Goal: Task Accomplishment & Management: Use online tool/utility

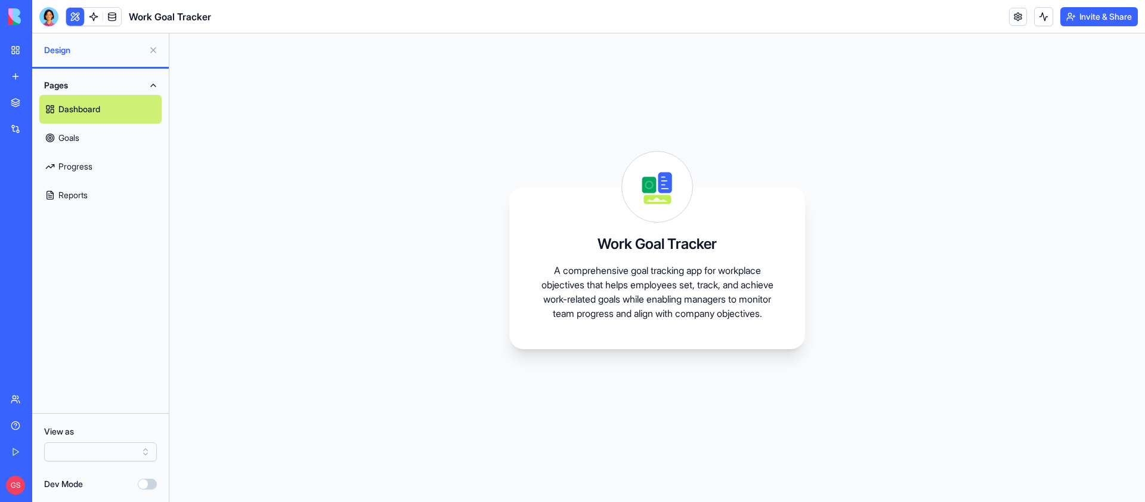
click at [7, 47] on link "My Workspace" at bounding box center [28, 50] width 48 height 24
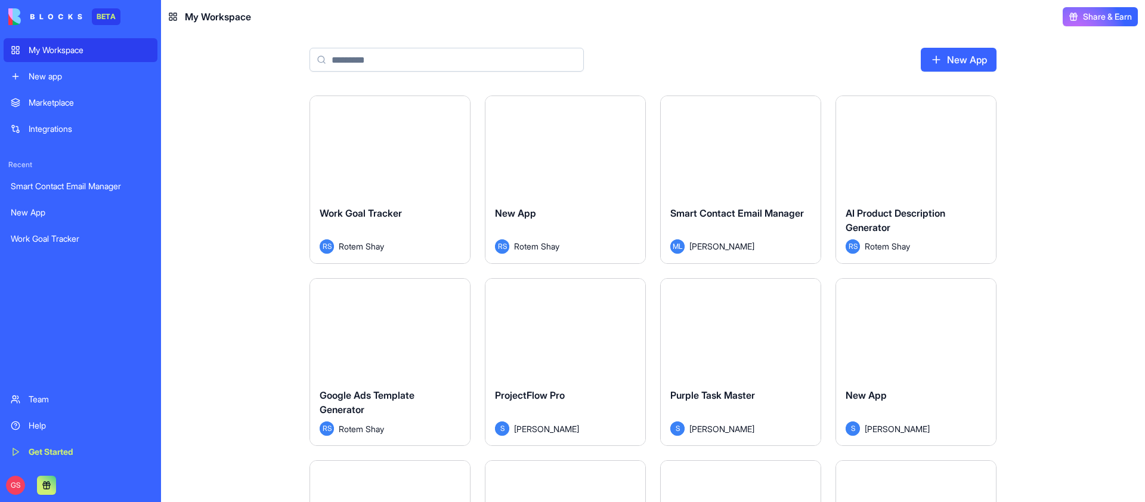
scroll to position [46, 0]
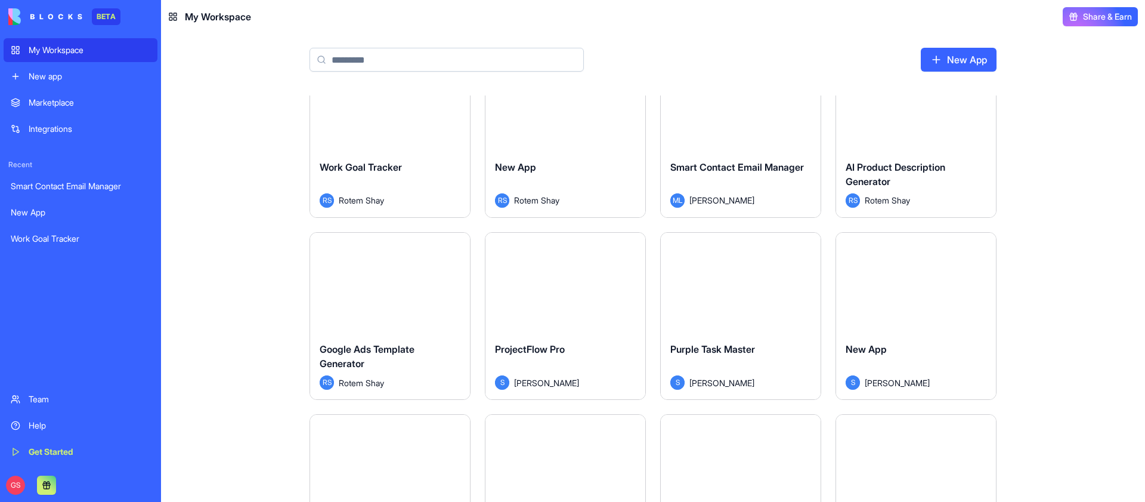
click at [379, 282] on button "Launch" at bounding box center [389, 282] width 89 height 24
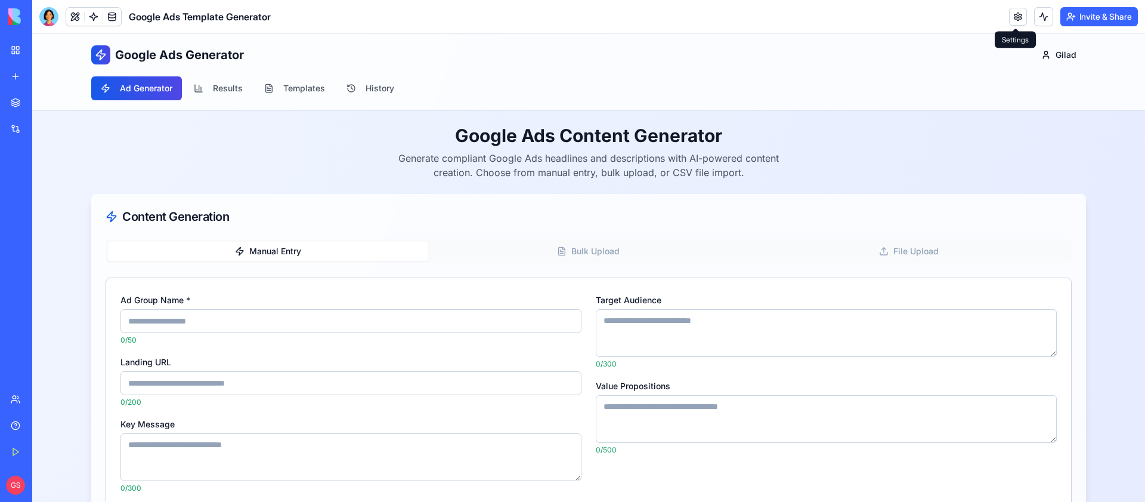
click at [1009, 17] on link at bounding box center [1018, 17] width 18 height 18
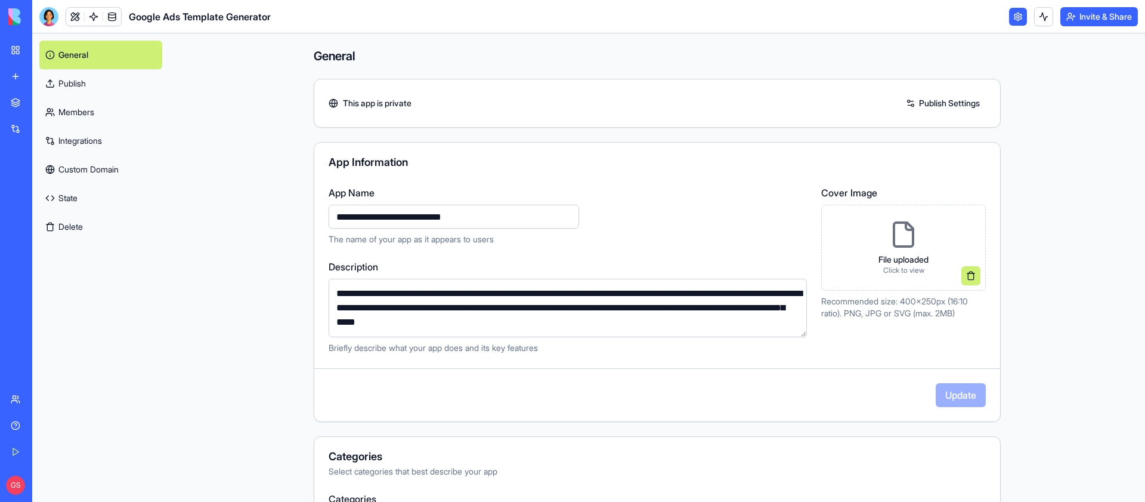
click at [89, 205] on link "State" at bounding box center [100, 198] width 123 height 29
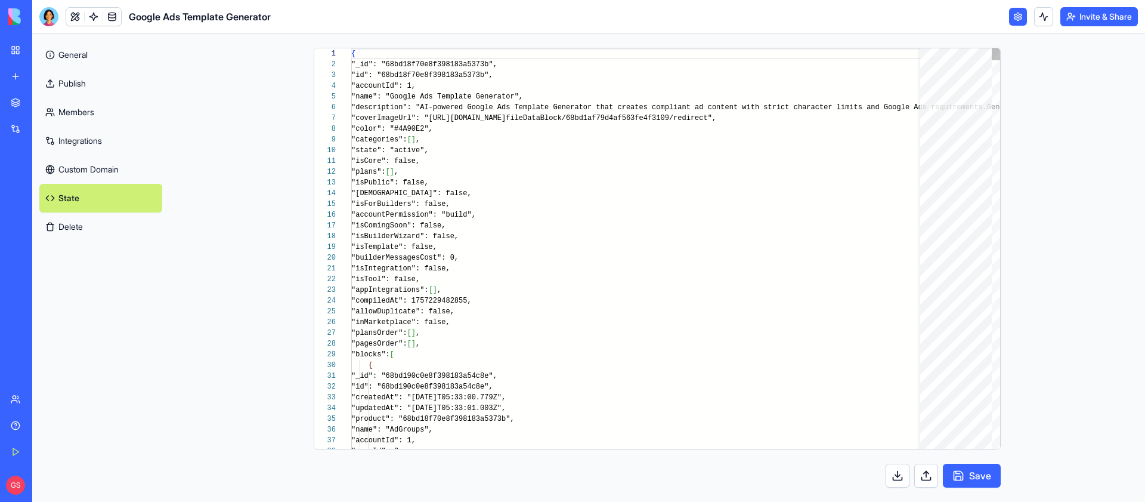
scroll to position [64, 0]
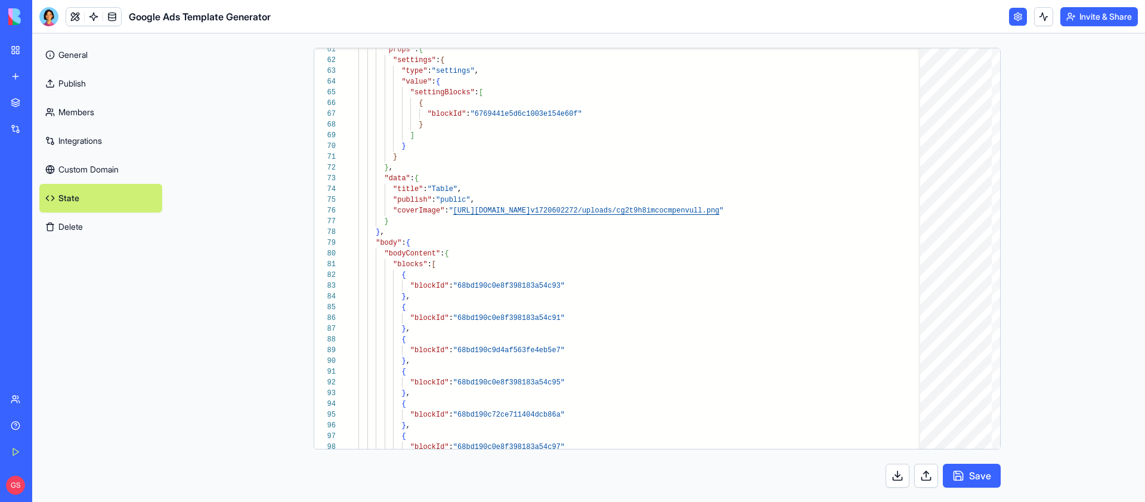
click at [42, 42] on link "My Workspace" at bounding box center [28, 50] width 48 height 24
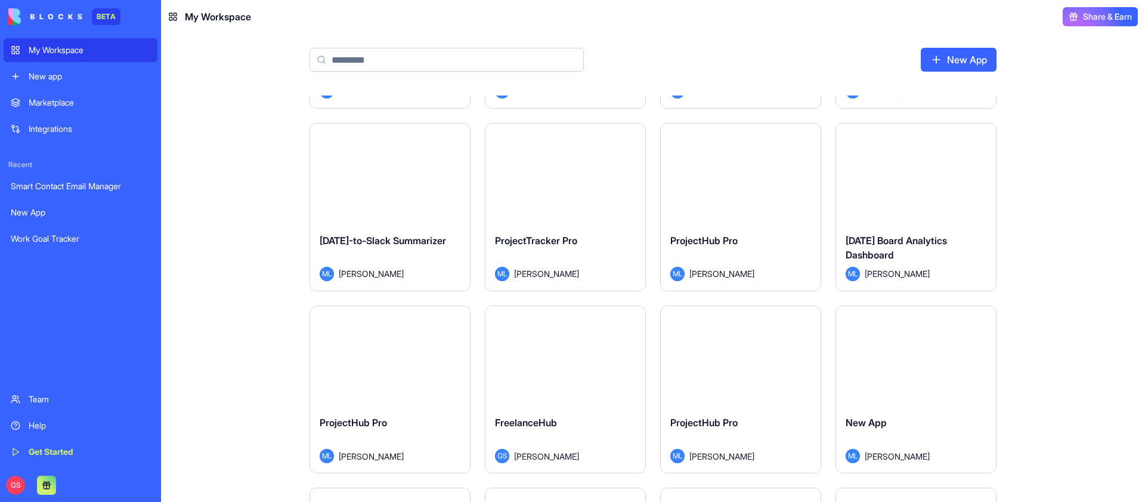
scroll to position [1077, 0]
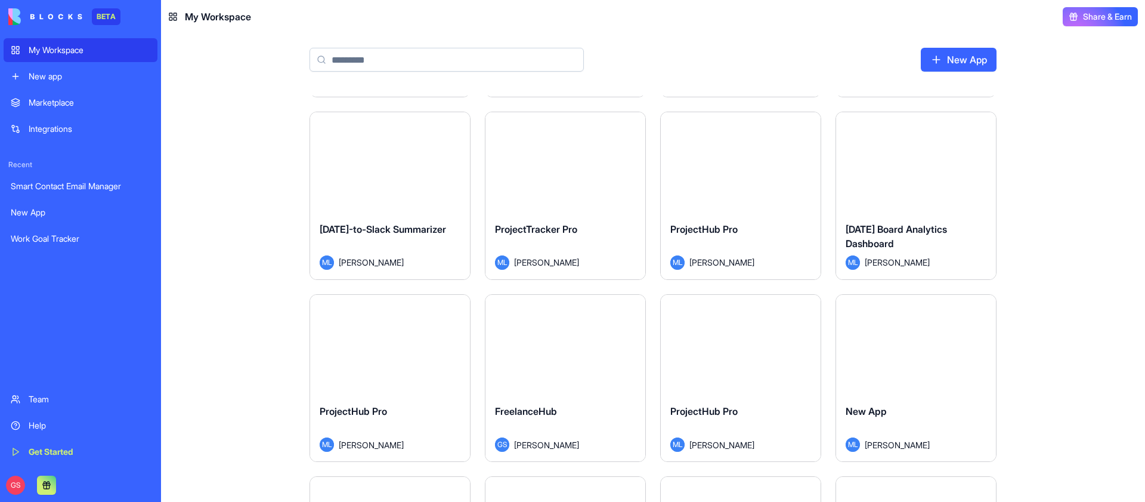
click at [441, 55] on input at bounding box center [447, 60] width 274 height 24
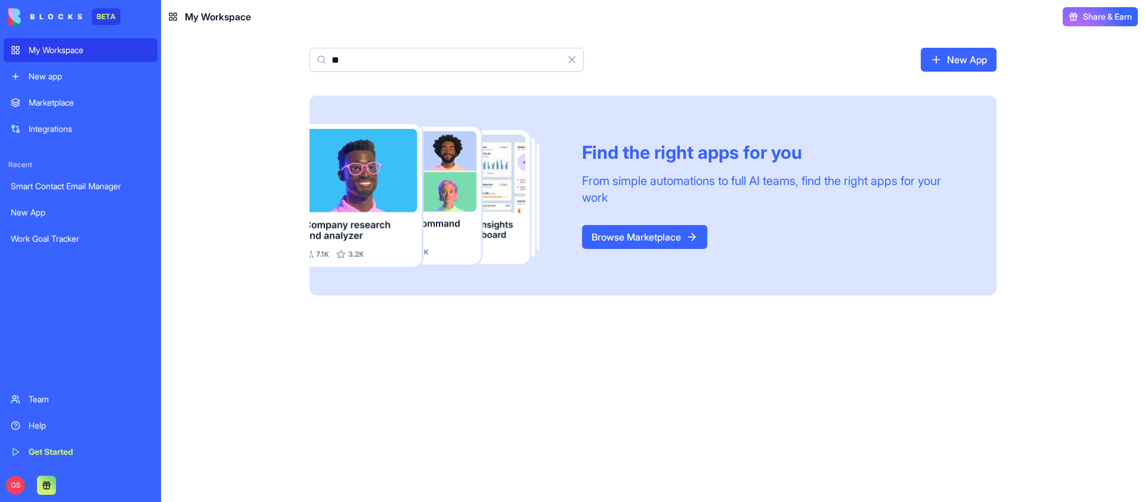
type input "*"
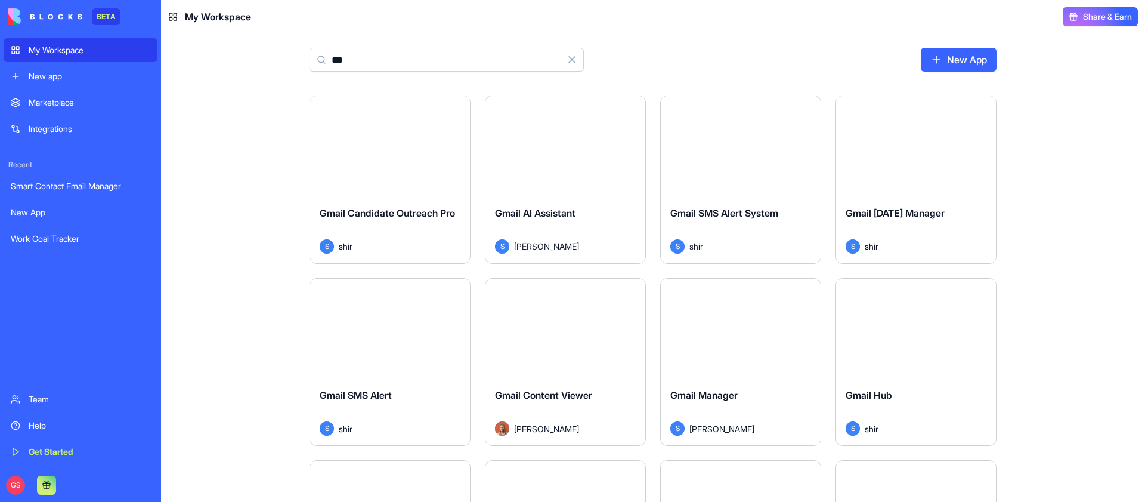
type input "***"
click at [396, 152] on button "Launch" at bounding box center [389, 146] width 89 height 24
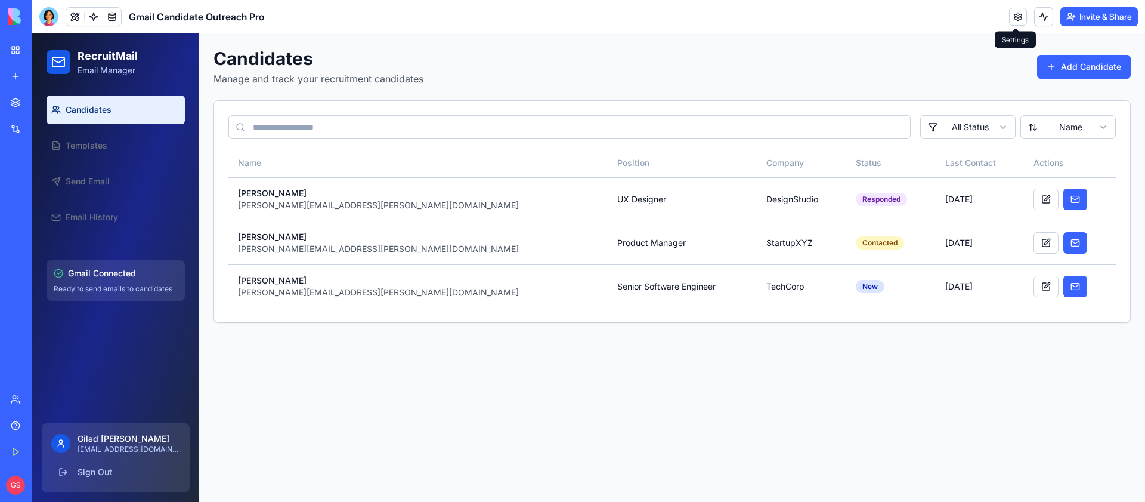
click at [1015, 13] on link at bounding box center [1018, 17] width 18 height 18
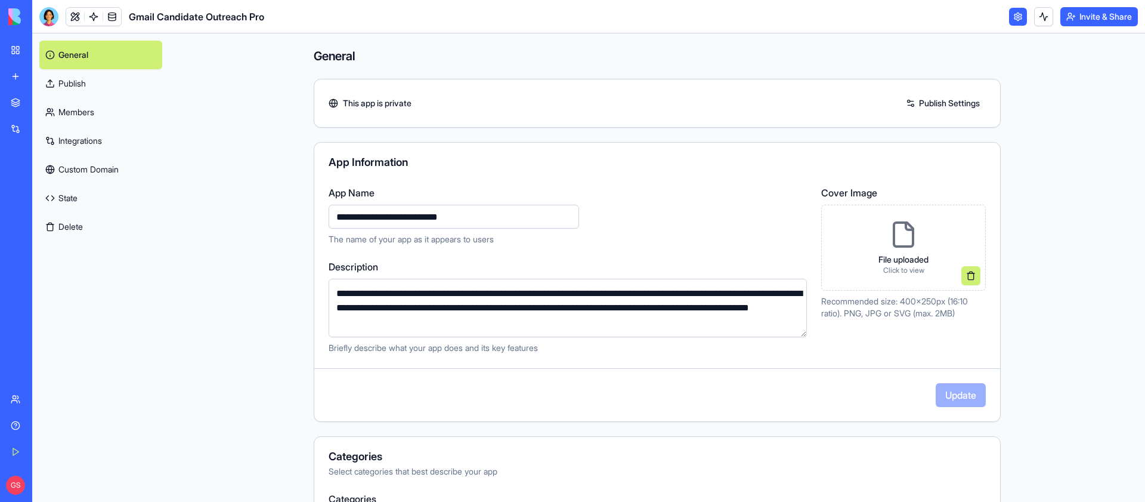
click at [82, 140] on link "Integrations" at bounding box center [100, 140] width 123 height 29
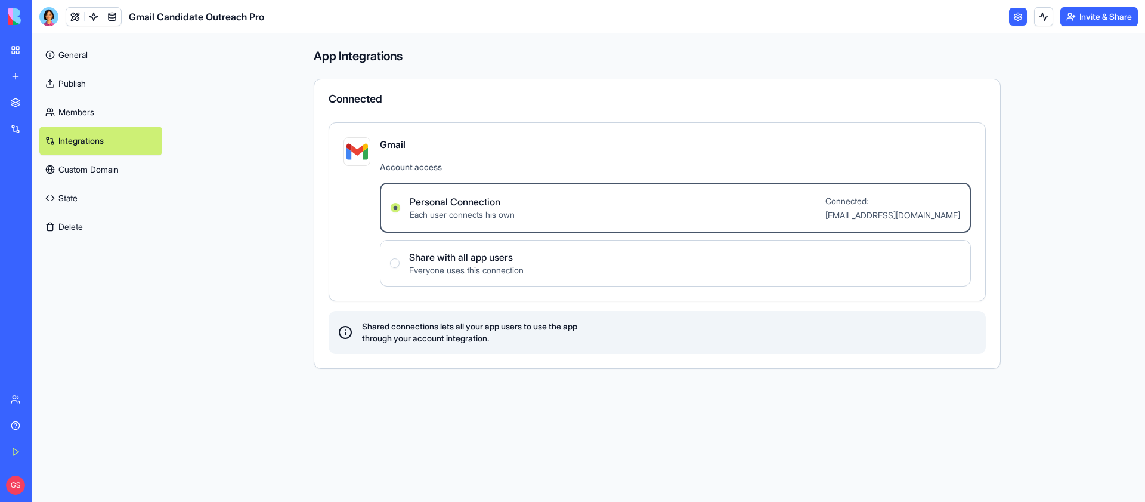
click at [63, 188] on link "State" at bounding box center [100, 198] width 123 height 29
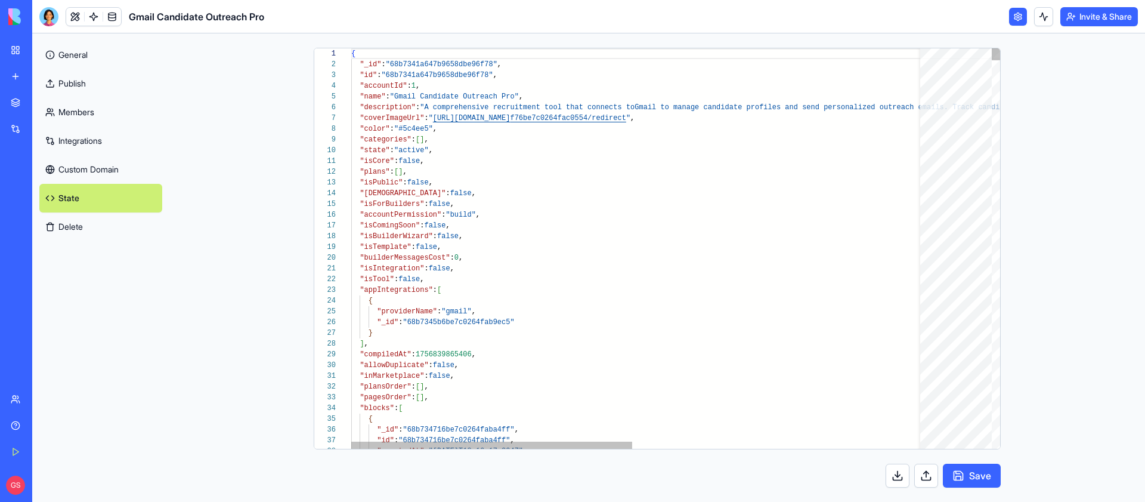
scroll to position [64, 0]
click at [892, 478] on button at bounding box center [898, 475] width 24 height 24
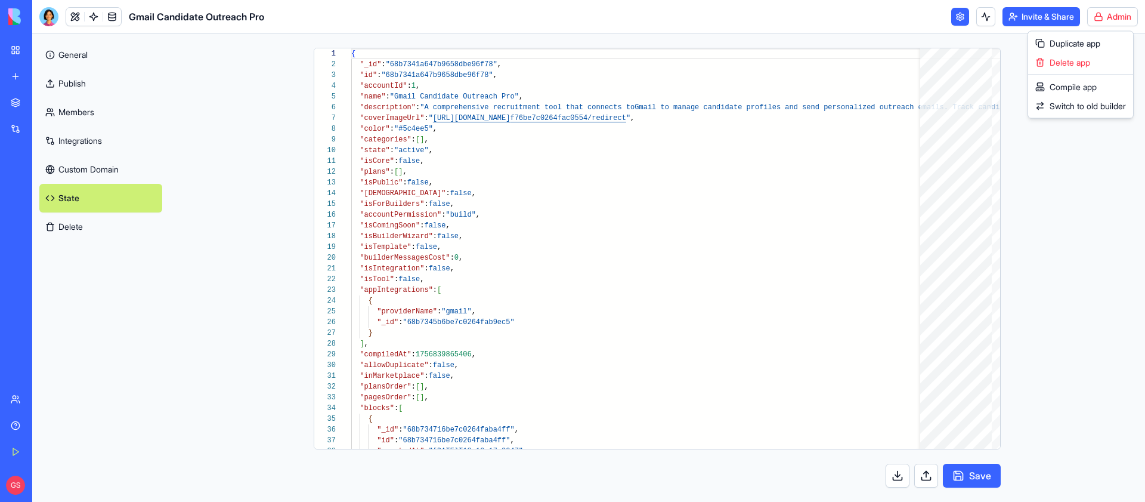
click at [1114, 9] on html "BETA My Workspace New app Marketplace Integrations Recent Smart Contact Email M…" at bounding box center [572, 251] width 1145 height 502
click at [1074, 42] on span "Duplicate app" at bounding box center [1075, 44] width 51 height 12
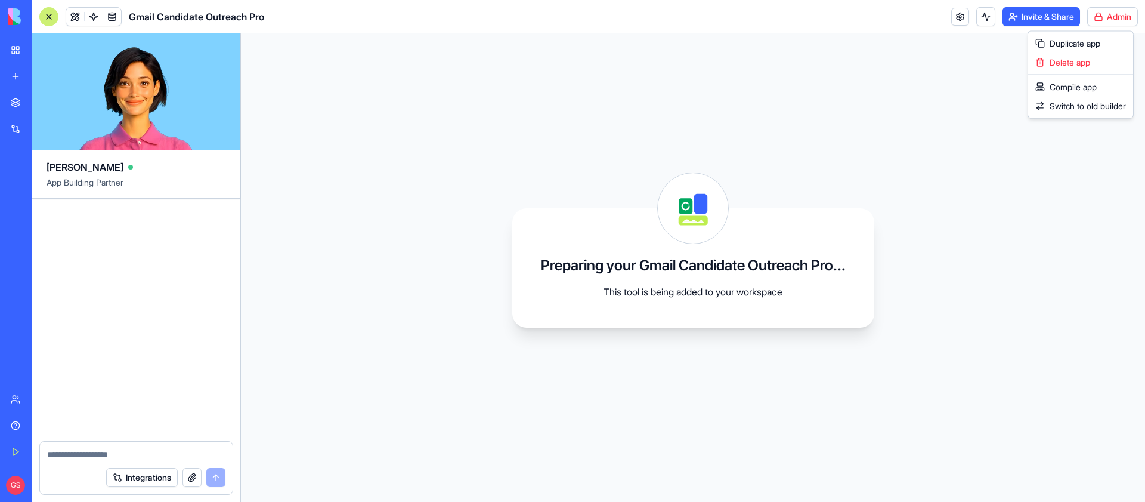
click at [964, 13] on html "BETA My Workspace New app Marketplace Integrations Recent New App New App Gmail…" at bounding box center [572, 251] width 1145 height 502
click at [956, 12] on link at bounding box center [960, 17] width 18 height 18
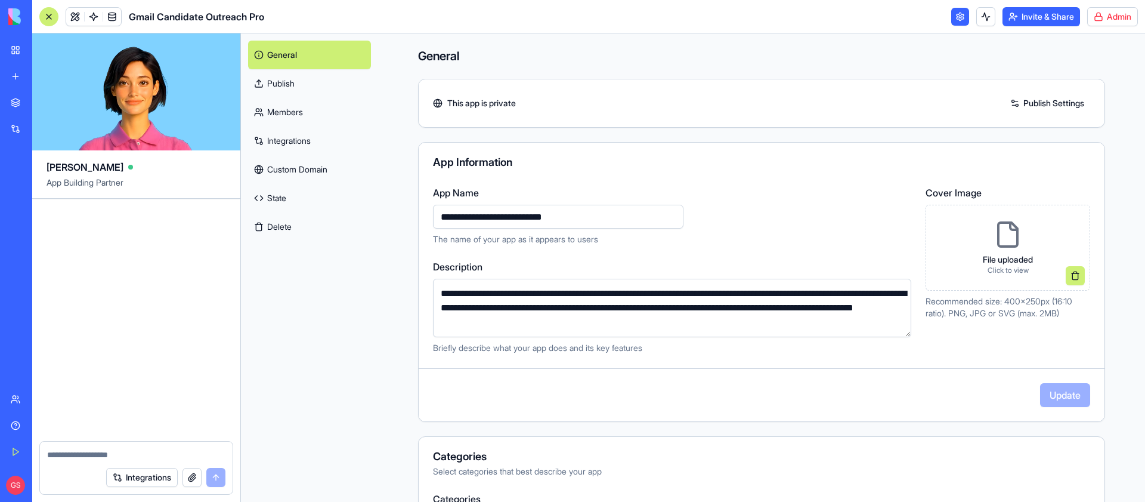
click at [289, 191] on link "State" at bounding box center [309, 198] width 123 height 29
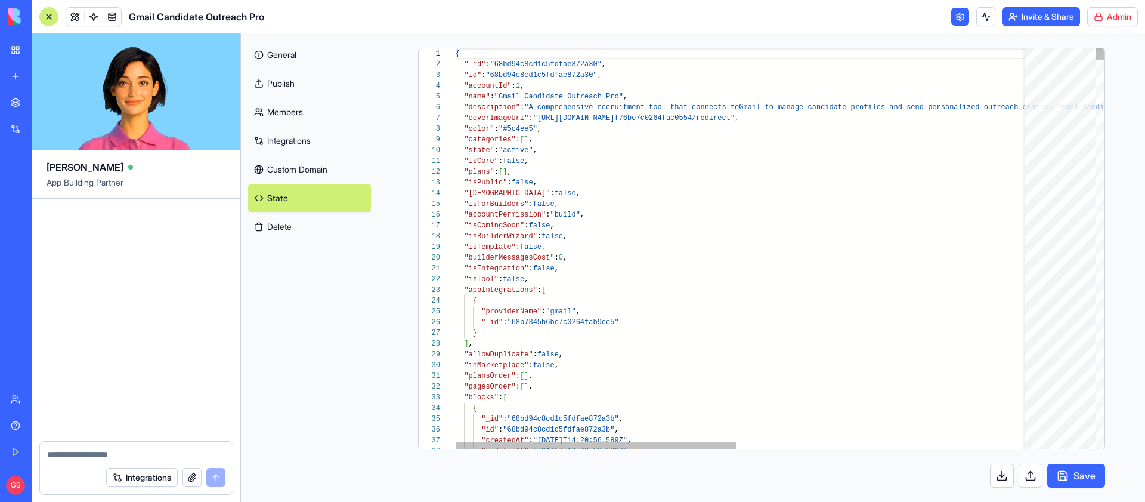
scroll to position [64, 0]
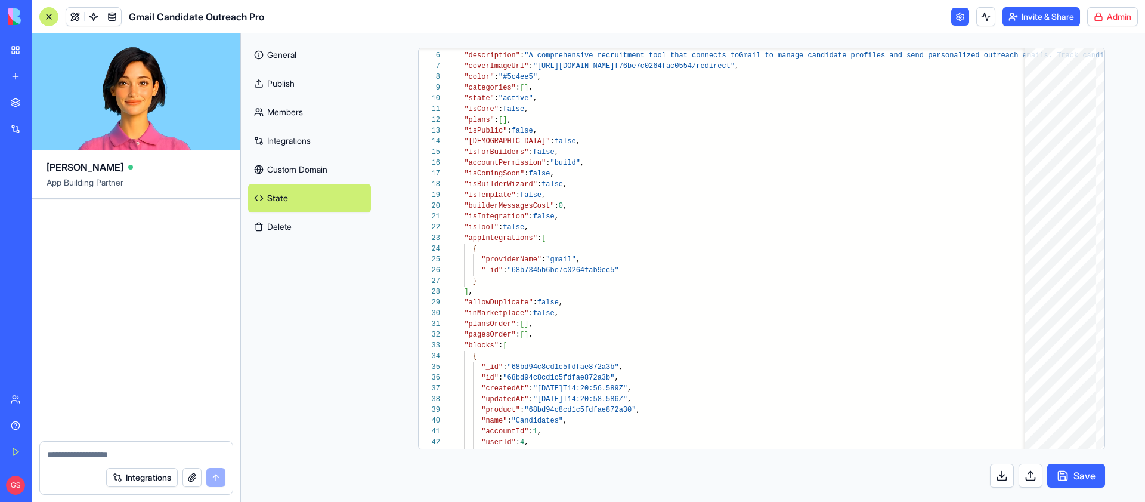
click at [1125, 21] on html "BETA My Workspace New app Marketplace Integrations Recent New App New App Gmail…" at bounding box center [572, 251] width 1145 height 502
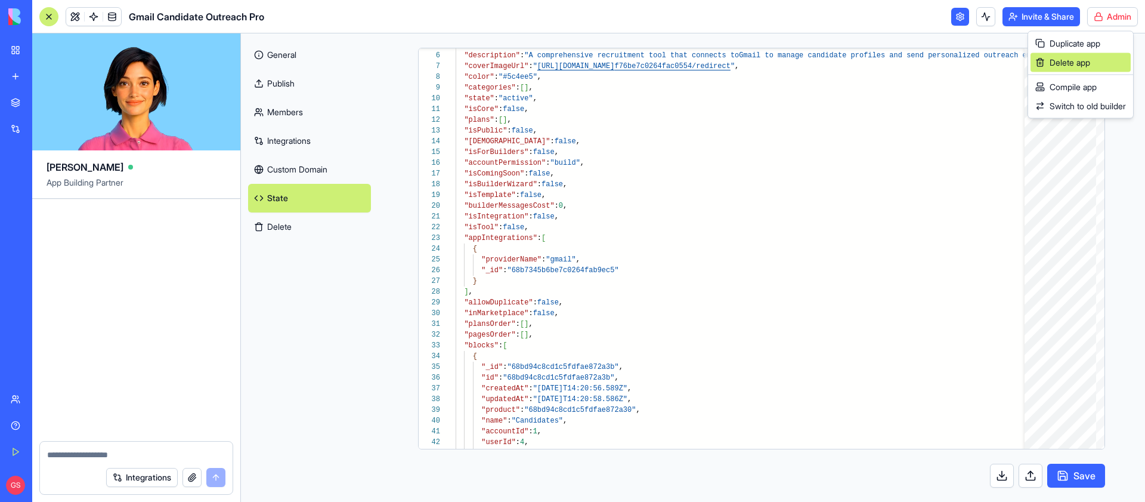
click at [1095, 64] on div "Delete app" at bounding box center [1081, 62] width 100 height 19
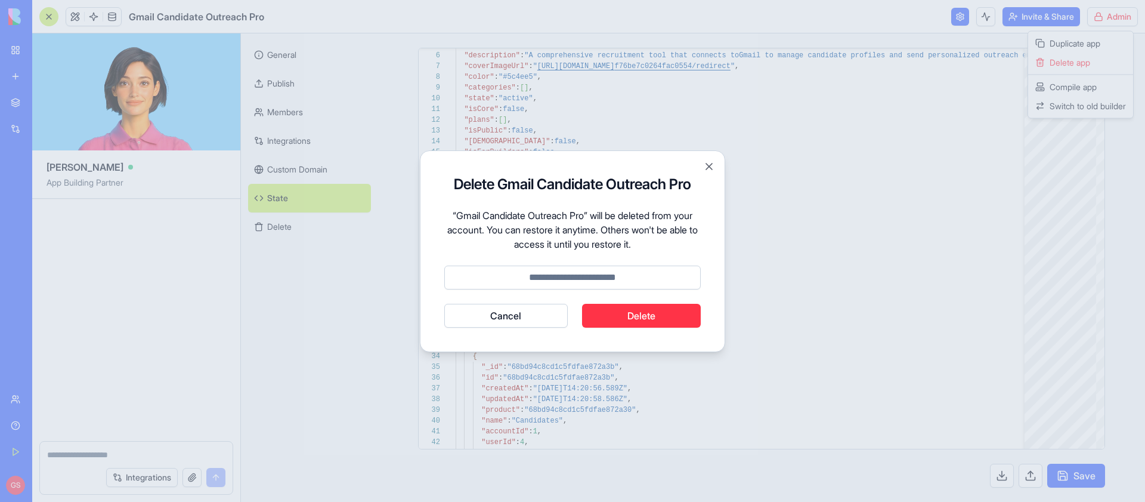
type input "*"
type textarea "**********"
type input "******"
click at [444, 304] on button "Cancel" at bounding box center [505, 316] width 123 height 24
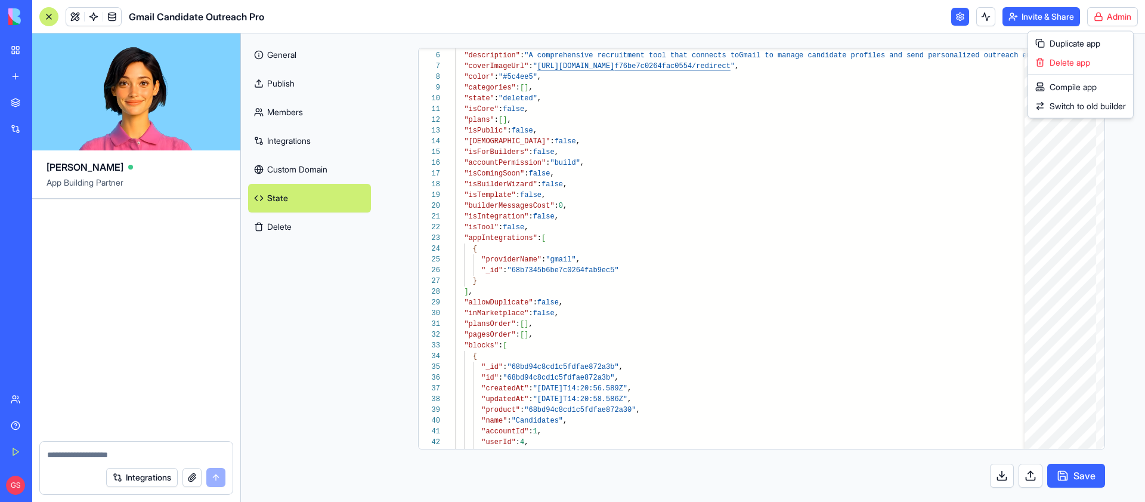
click at [18, 78] on html "BETA My Workspace New app Marketplace Integrations Recent New App New App Gmail…" at bounding box center [572, 251] width 1145 height 502
click at [18, 78] on link "New app" at bounding box center [28, 76] width 48 height 24
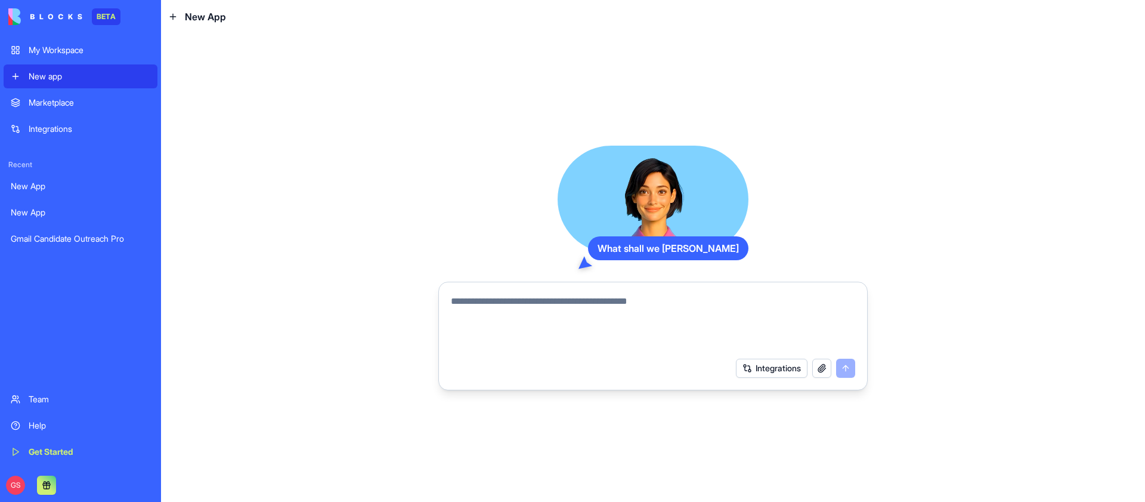
click at [597, 287] on div at bounding box center [653, 319] width 419 height 64
click at [568, 305] on textarea at bounding box center [653, 322] width 404 height 57
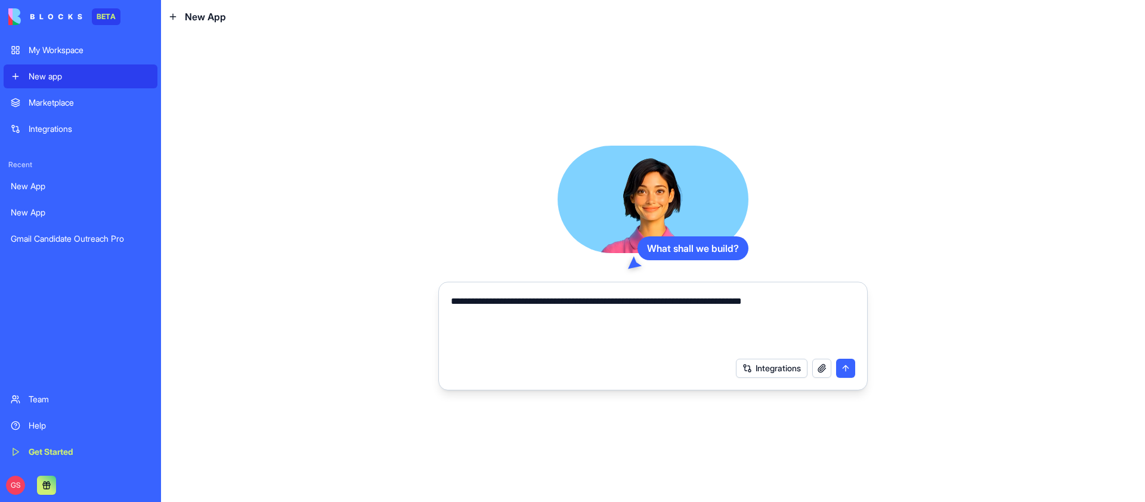
type textarea "**********"
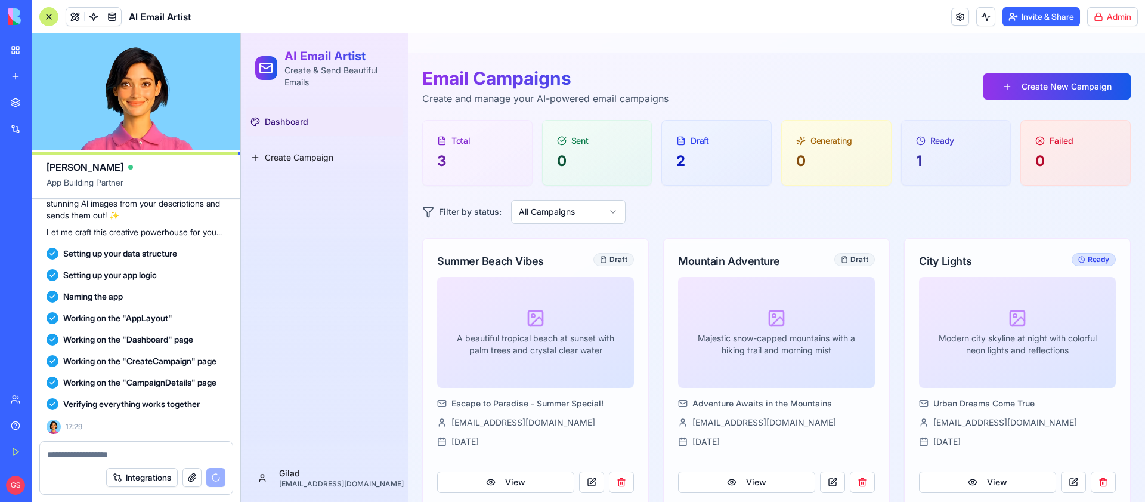
scroll to position [285, 0]
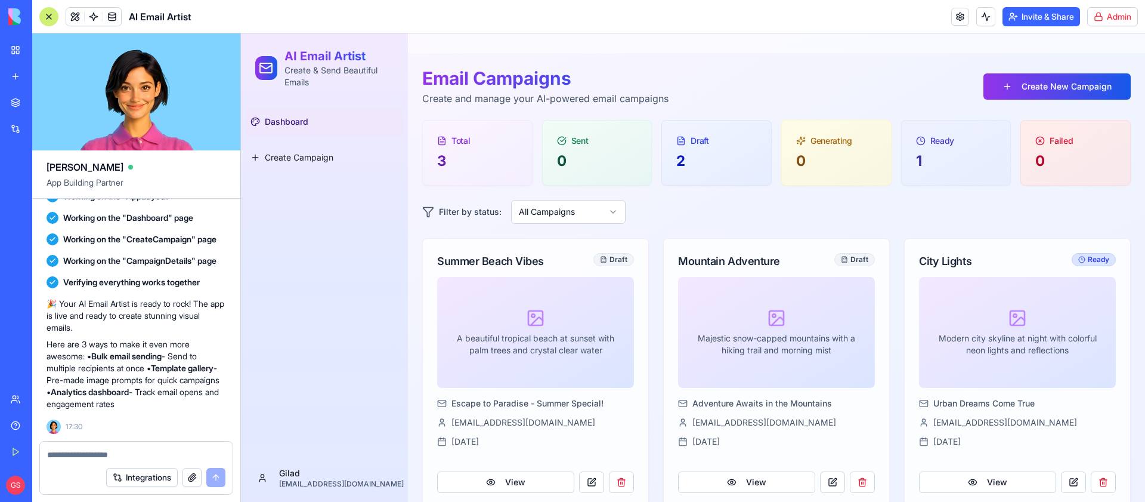
click at [307, 131] on link "Dashboard" at bounding box center [324, 121] width 157 height 29
click at [305, 153] on span "Create Campaign" at bounding box center [299, 158] width 69 height 12
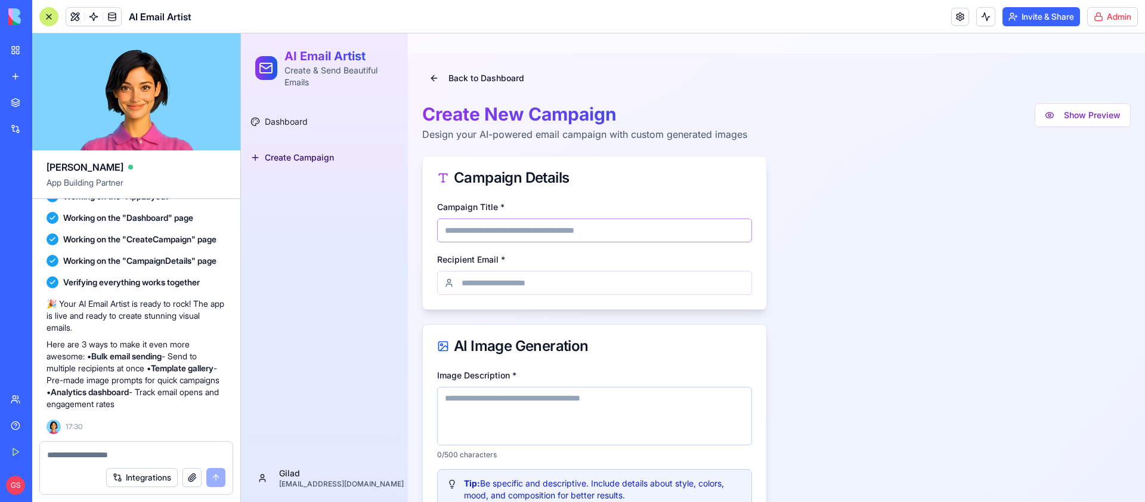
click at [582, 230] on input "Campaign Title *" at bounding box center [594, 230] width 315 height 24
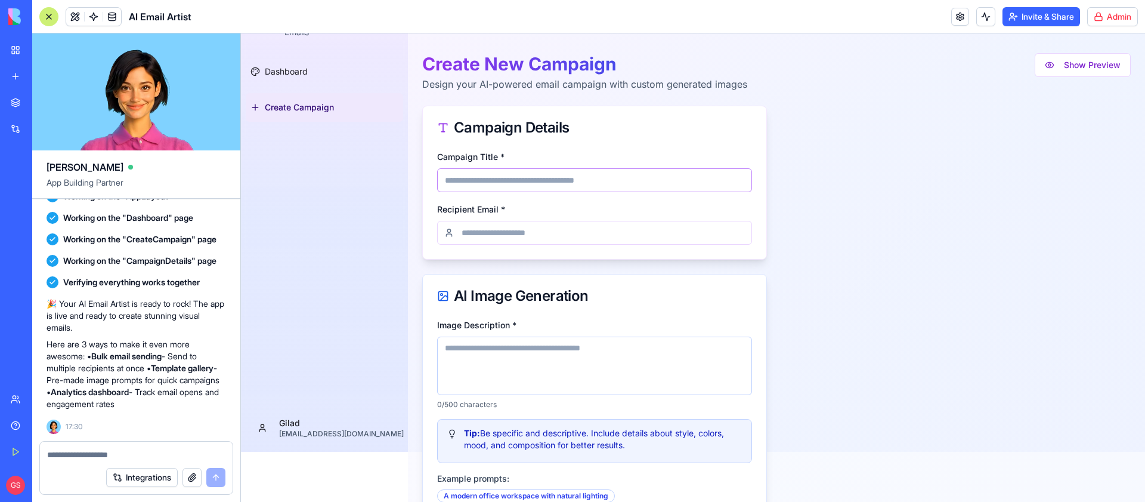
scroll to position [51, 0]
type input "**"
click at [527, 240] on input "Recipient Email *" at bounding box center [594, 232] width 315 height 24
type input "**********"
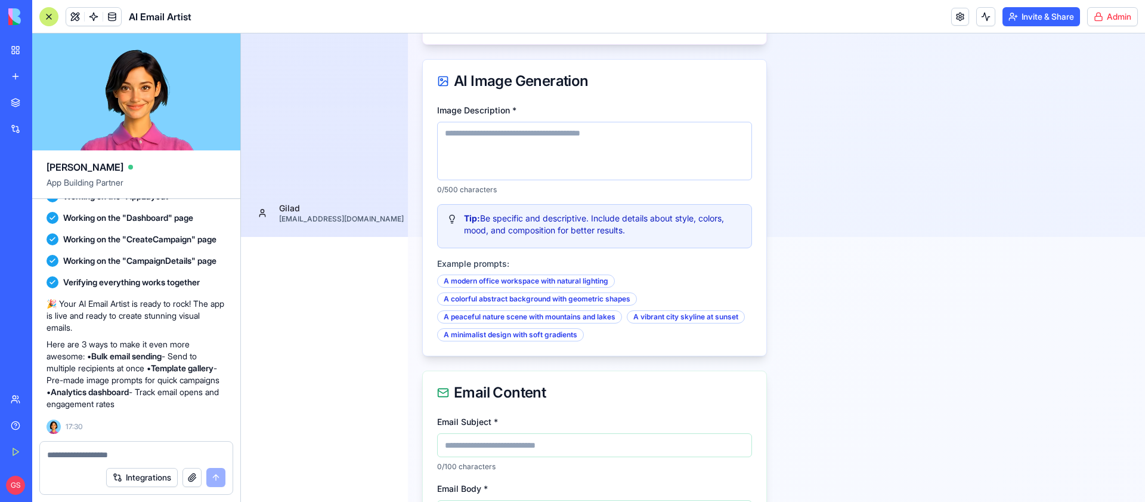
scroll to position [260, 0]
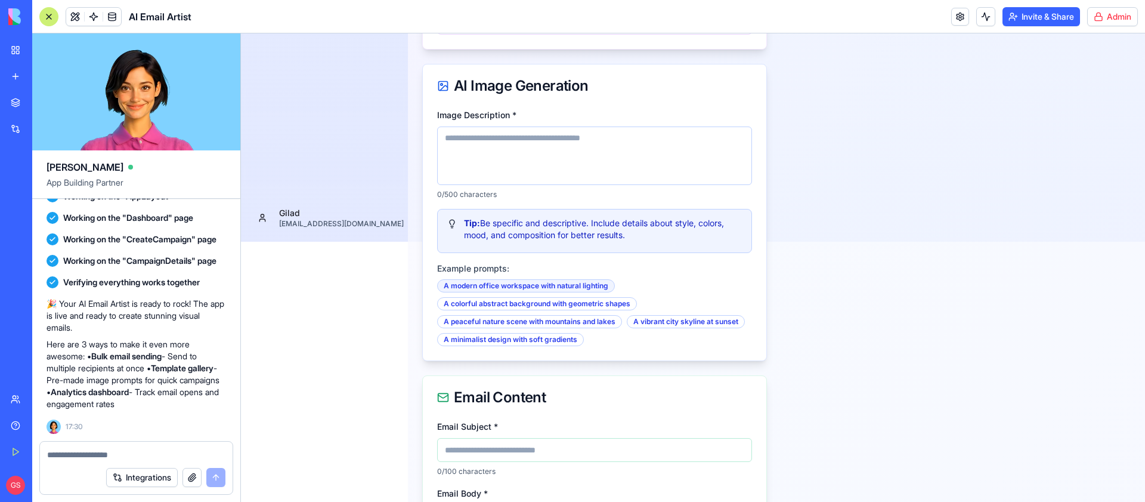
click at [484, 282] on div "A modern office workspace with natural lighting" at bounding box center [526, 285] width 178 height 13
type textarea "**********"
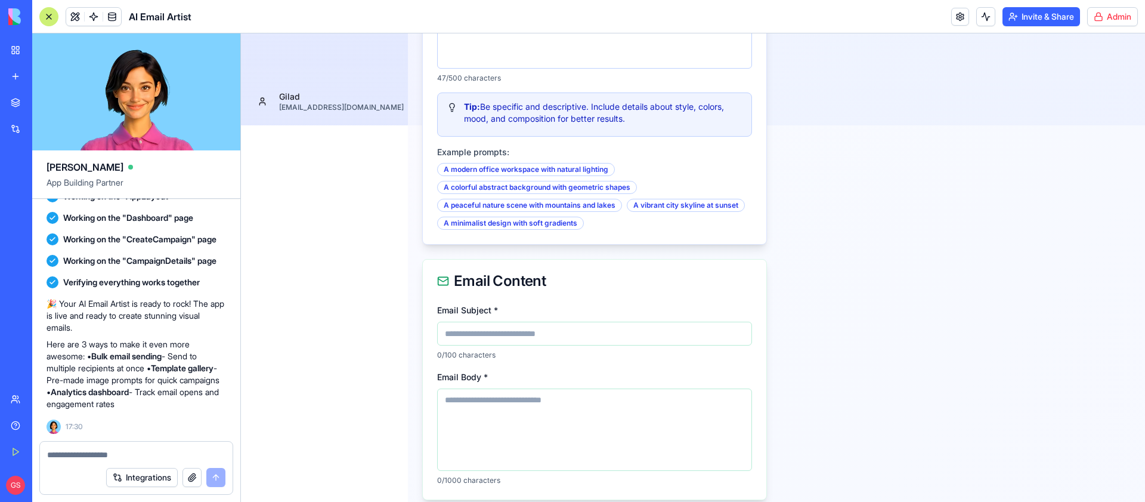
scroll to position [429, 0]
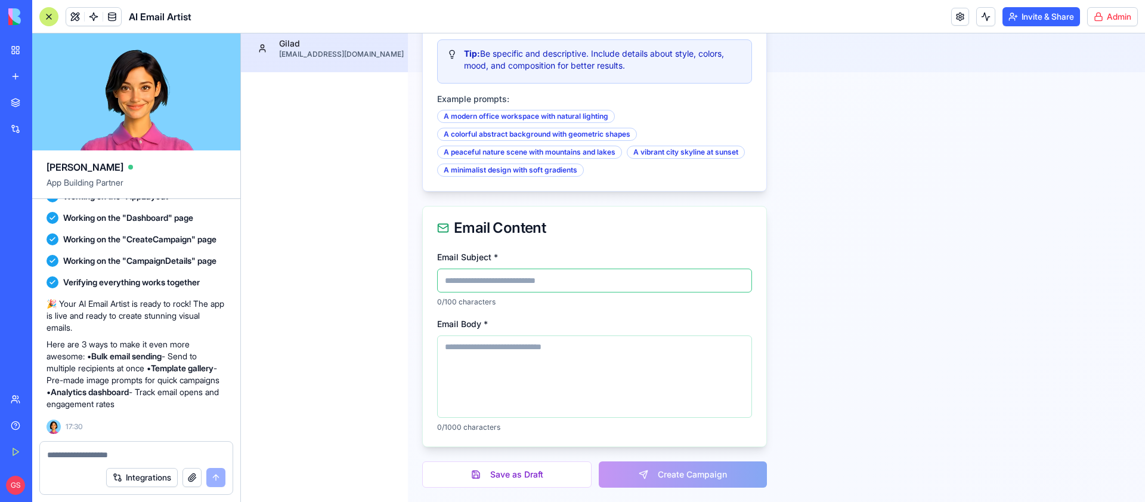
click at [500, 278] on input "Email Subject *" at bounding box center [594, 280] width 315 height 24
type input "**********"
type input "********"
click at [543, 377] on textarea "Email Body *" at bounding box center [594, 376] width 315 height 82
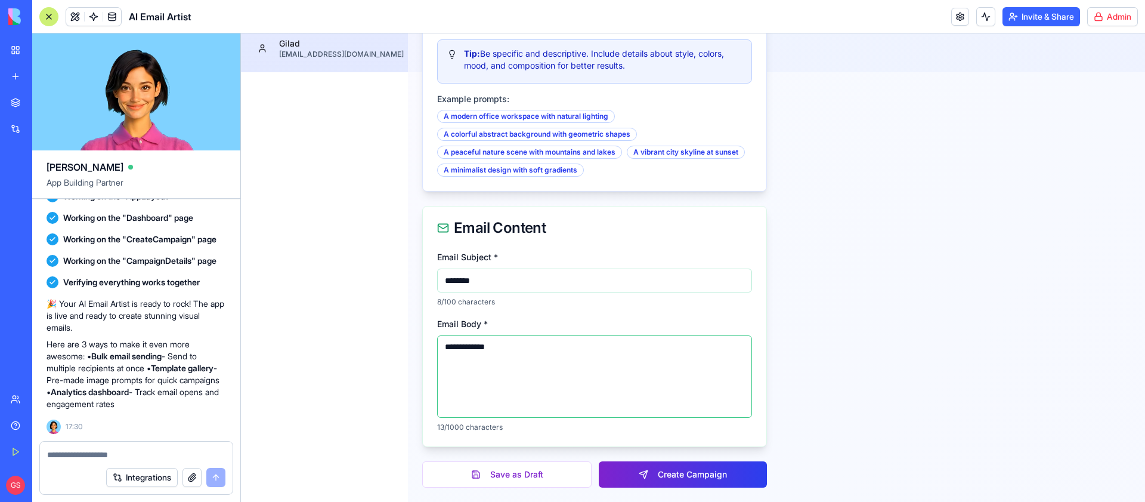
type textarea "**********"
click at [715, 480] on button "Create Campaign" at bounding box center [683, 474] width 168 height 26
click at [659, 476] on button "Create Campaign" at bounding box center [683, 474] width 168 height 26
click at [511, 475] on button "Save as Draft" at bounding box center [506, 474] width 169 height 26
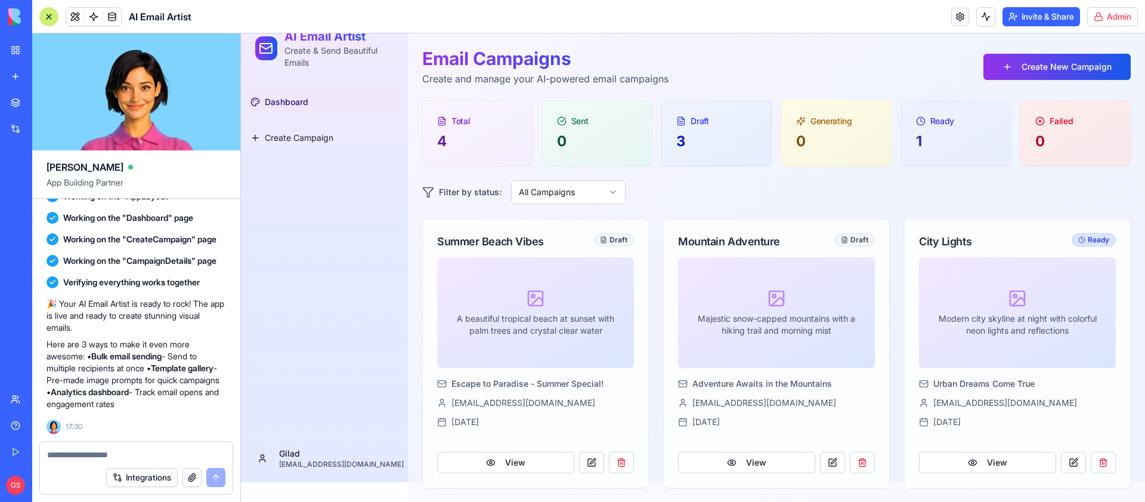
scroll to position [304, 0]
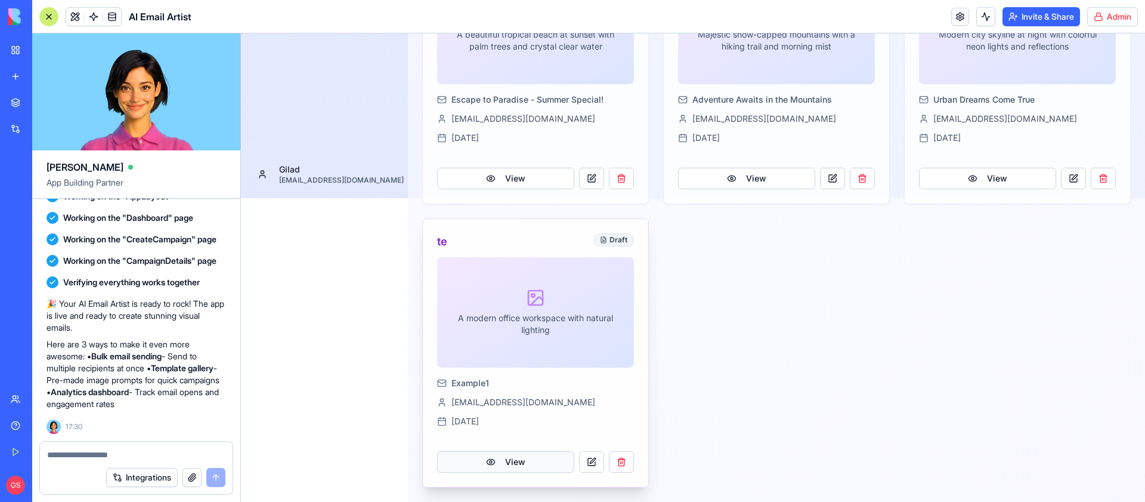
click at [511, 466] on link "View" at bounding box center [505, 461] width 137 height 21
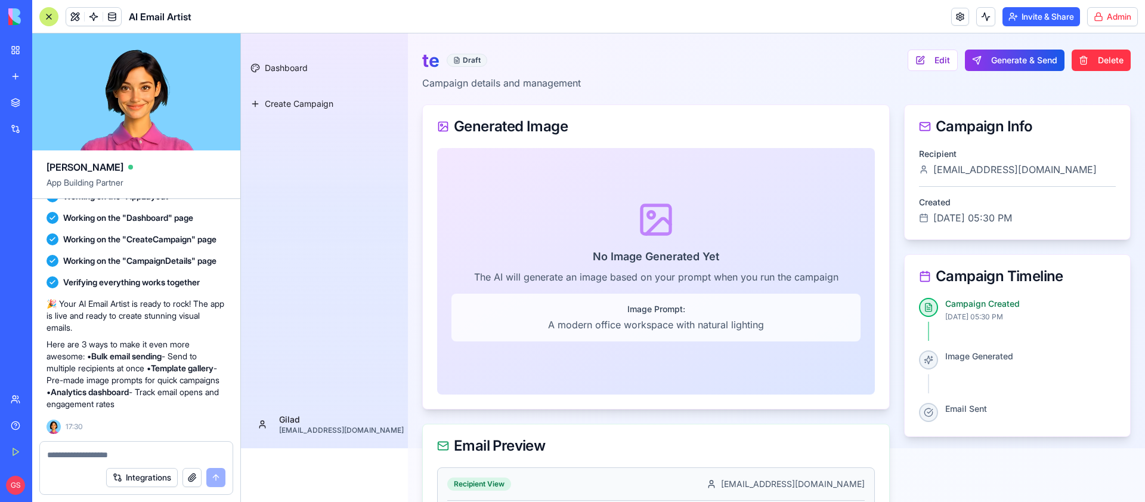
scroll to position [63, 0]
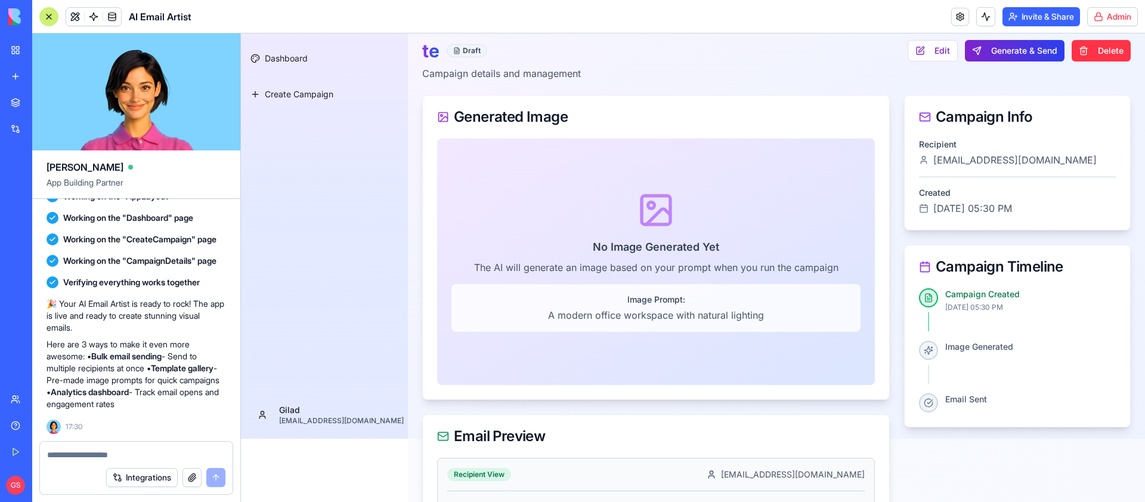
click at [999, 51] on button "Generate & Send" at bounding box center [1015, 50] width 100 height 21
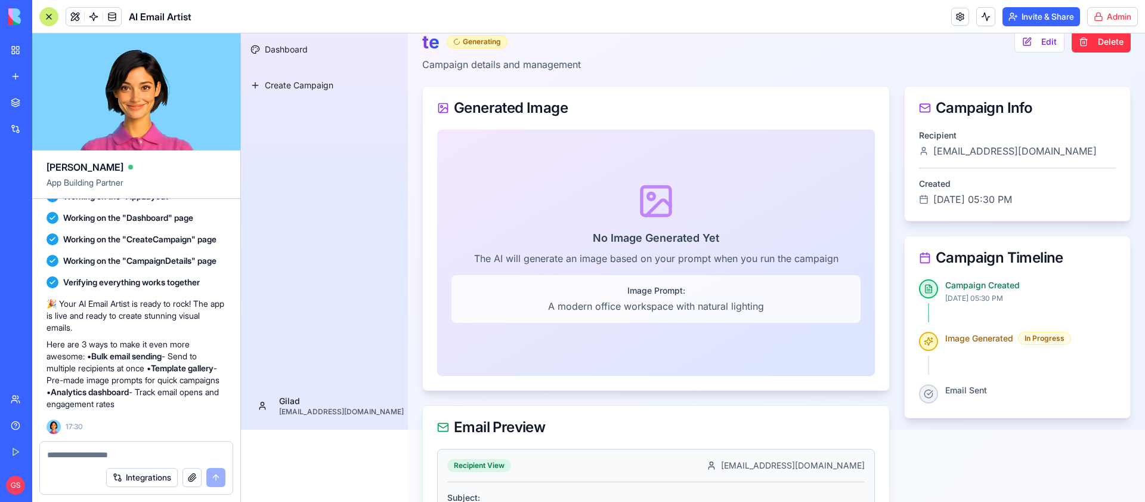
scroll to position [64, 0]
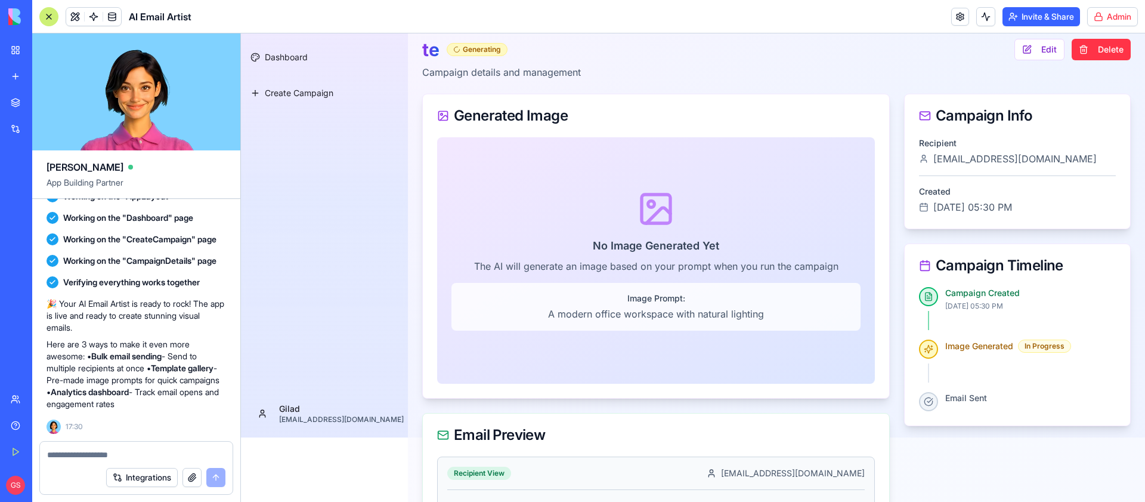
click at [465, 47] on div "Generating" at bounding box center [477, 49] width 61 height 13
click at [93, 13] on span at bounding box center [93, 16] width 33 height 33
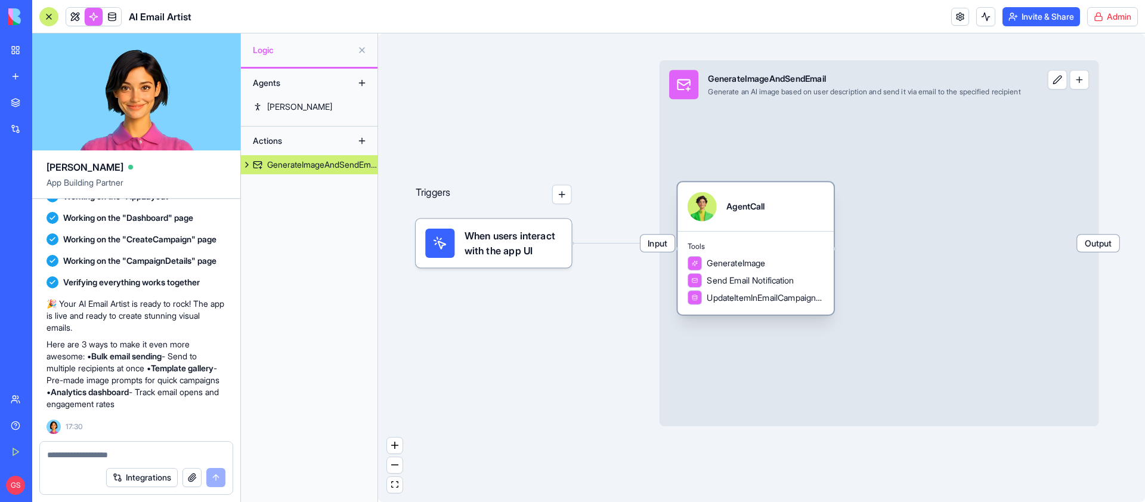
click at [790, 230] on div "AgentCall" at bounding box center [756, 206] width 156 height 49
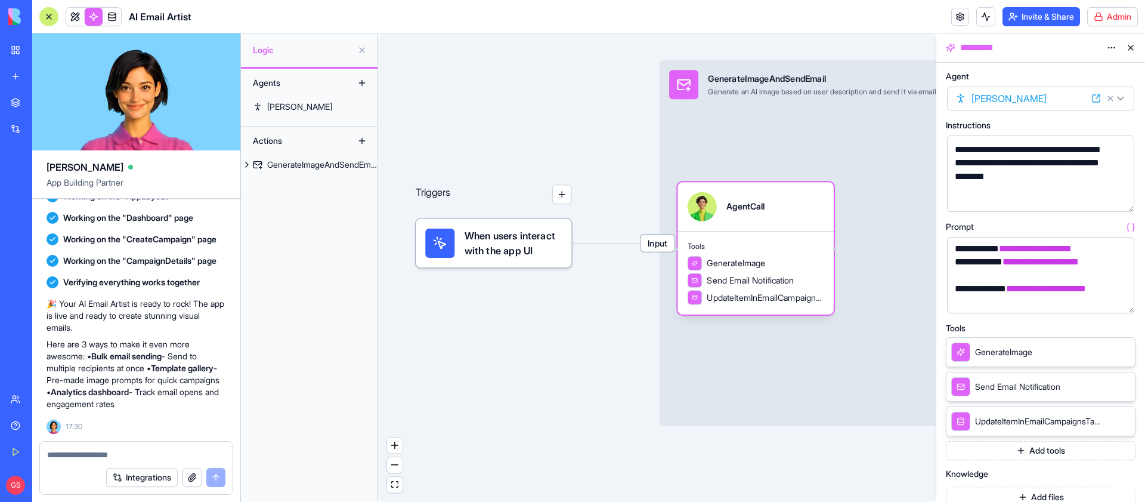
scroll to position [353, 0]
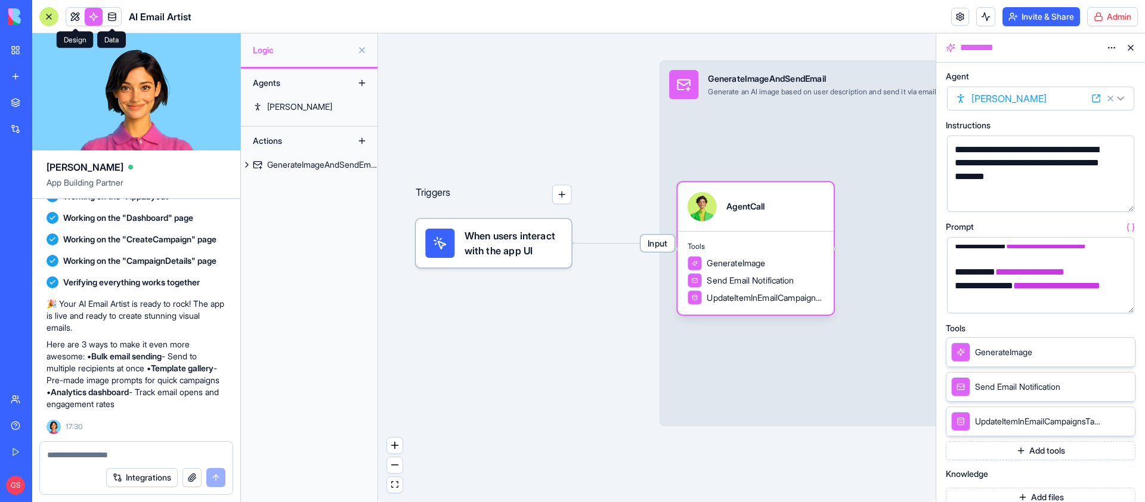
click at [82, 20] on link at bounding box center [75, 17] width 18 height 18
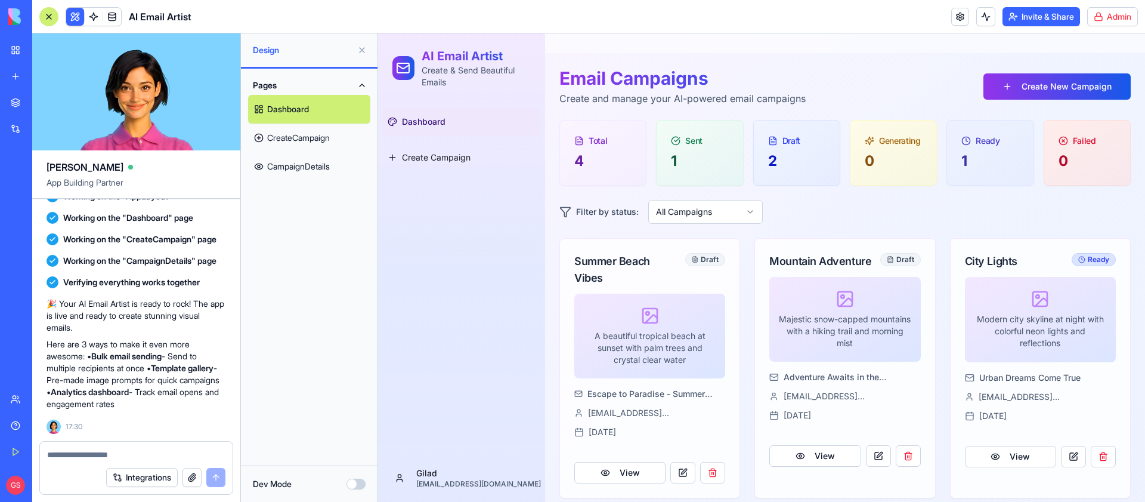
click at [441, 120] on span "Dashboard" at bounding box center [424, 122] width 44 height 12
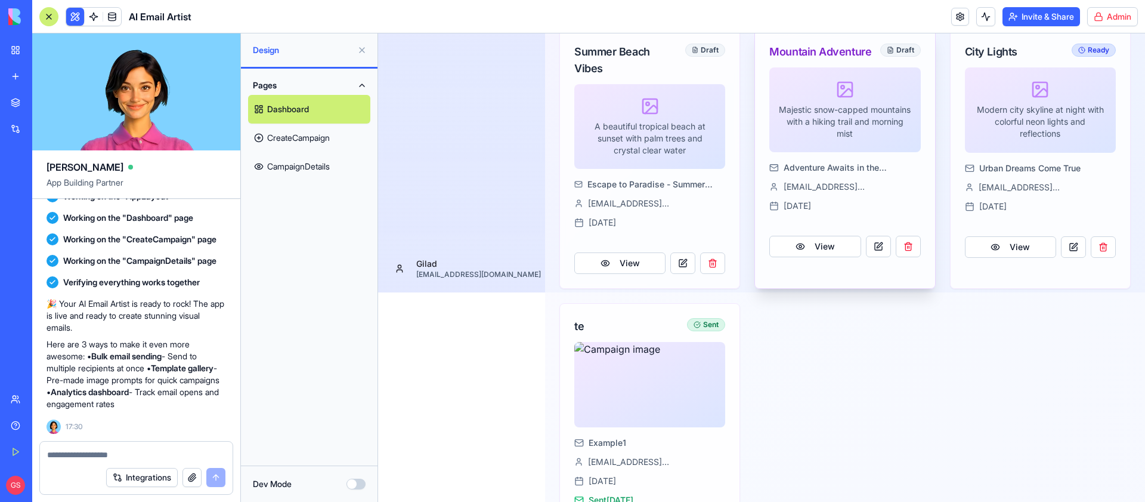
scroll to position [271, 0]
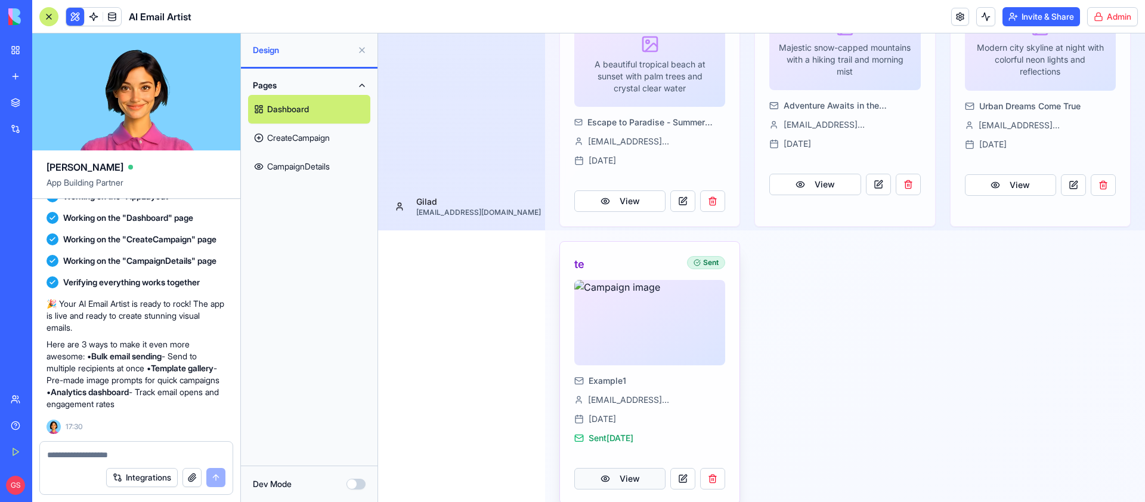
click at [632, 468] on link "View" at bounding box center [619, 478] width 91 height 21
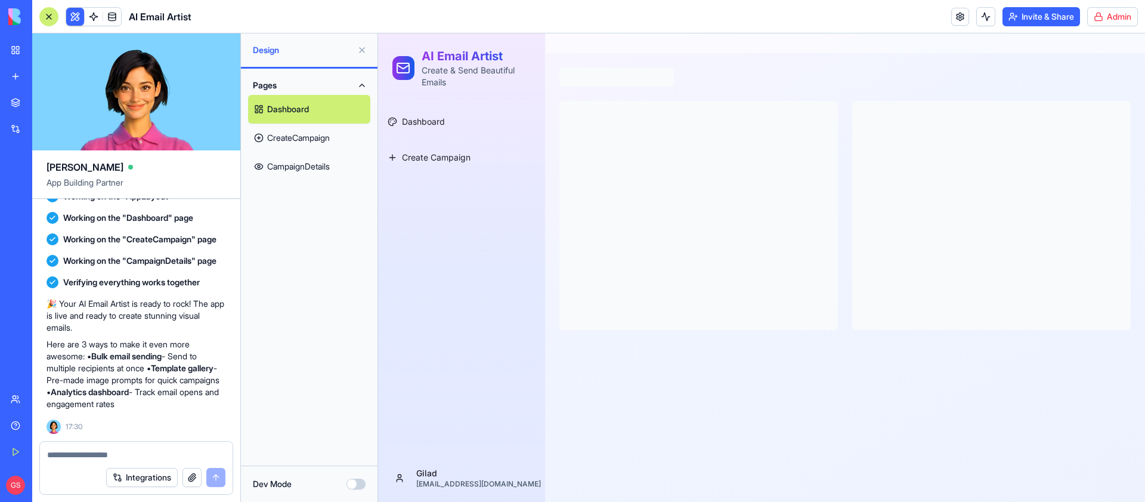
scroll to position [0, 0]
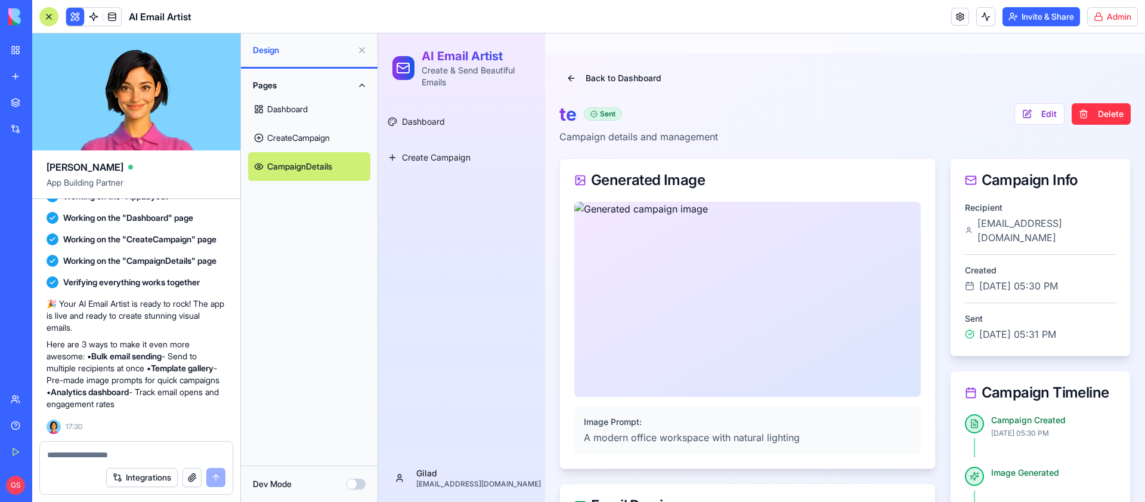
click at [1114, 16] on html "BETA My Workspace New app Marketplace Integrations Recent New App New App New A…" at bounding box center [572, 251] width 1145 height 502
click at [1034, 115] on link "Edit" at bounding box center [1040, 113] width 50 height 21
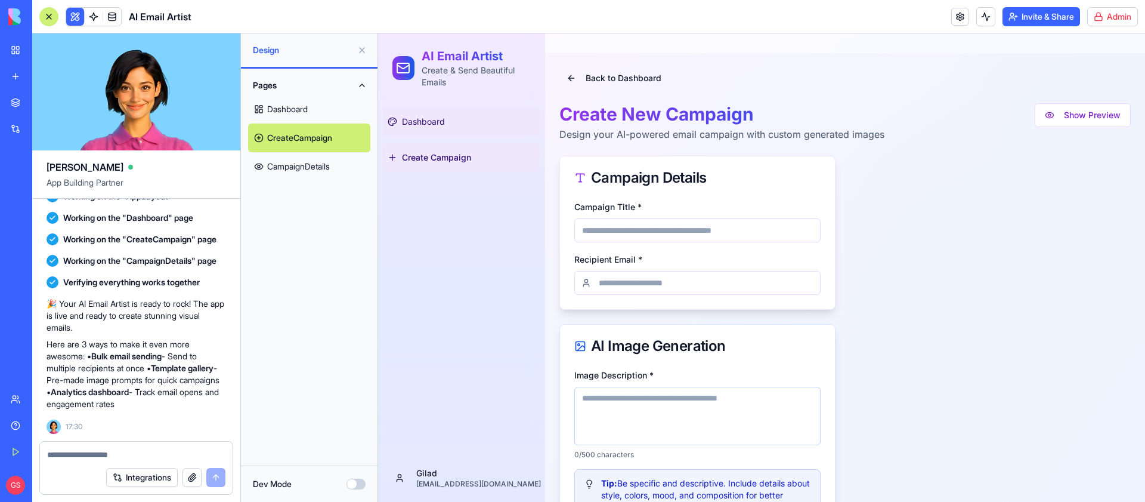
click at [409, 126] on span "Dashboard" at bounding box center [423, 122] width 43 height 12
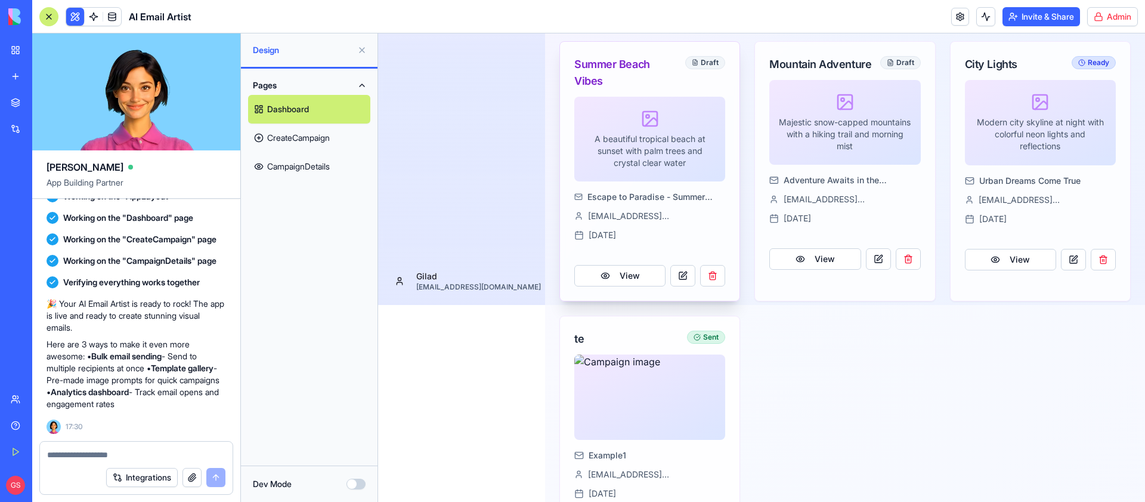
scroll to position [271, 0]
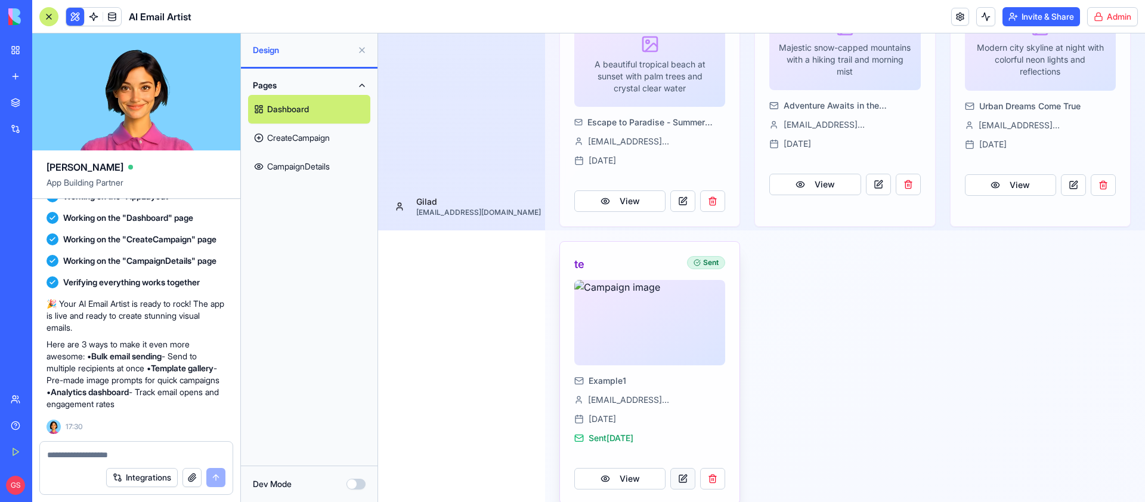
click at [691, 468] on link at bounding box center [682, 478] width 25 height 21
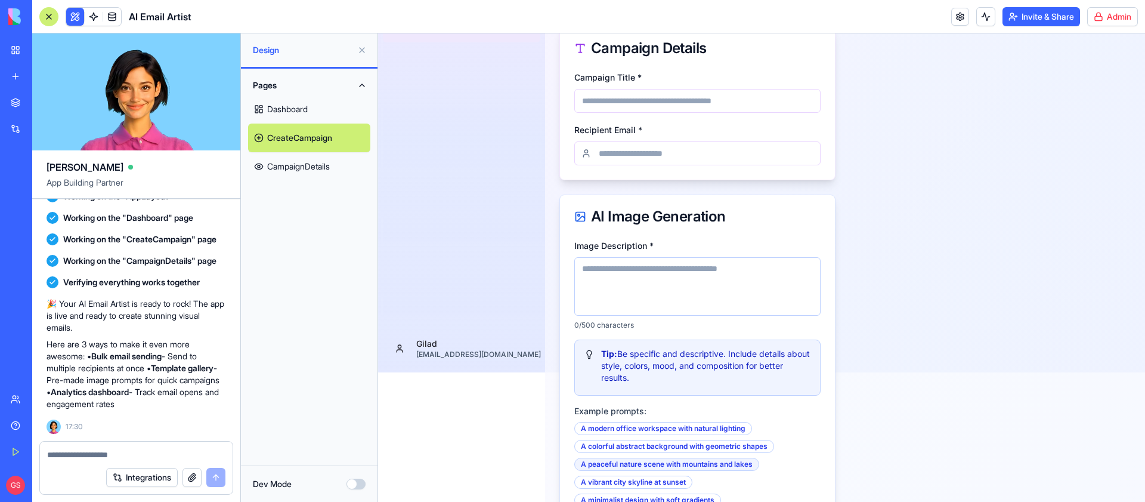
scroll to position [39, 0]
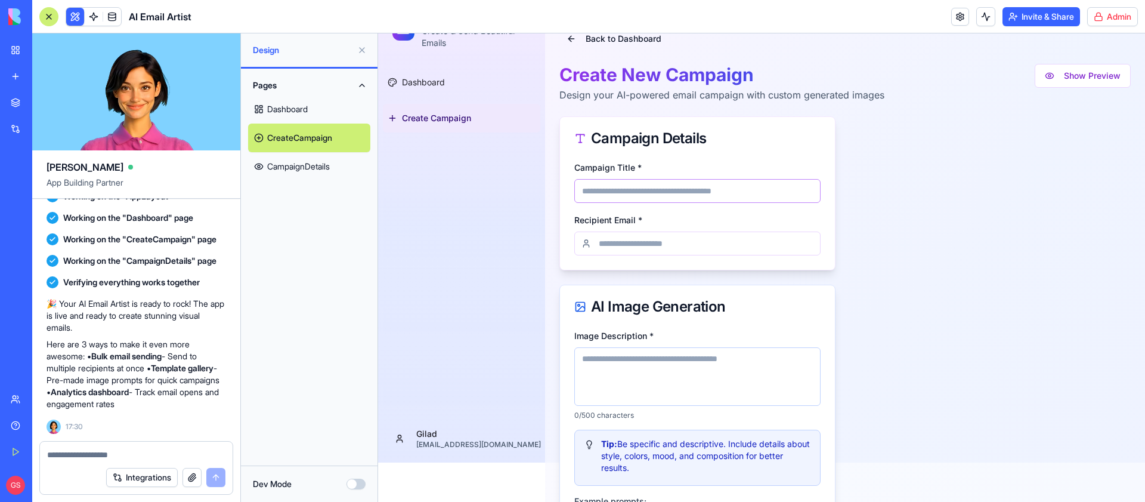
click at [641, 179] on input "Campaign Title *" at bounding box center [697, 191] width 246 height 24
type input "*****"
click at [637, 242] on input "Recipient Email *" at bounding box center [697, 244] width 246 height 24
type input "**********"
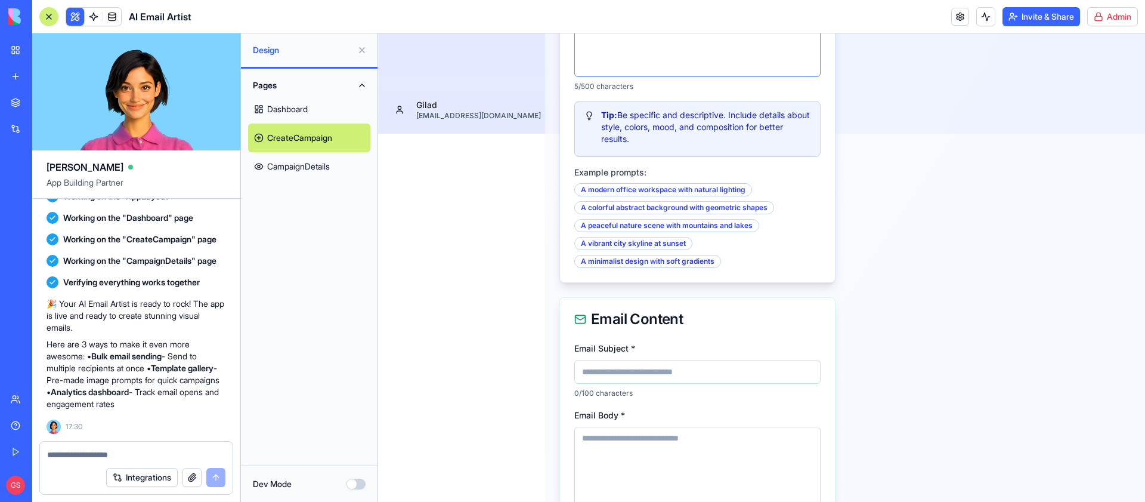
scroll to position [459, 0]
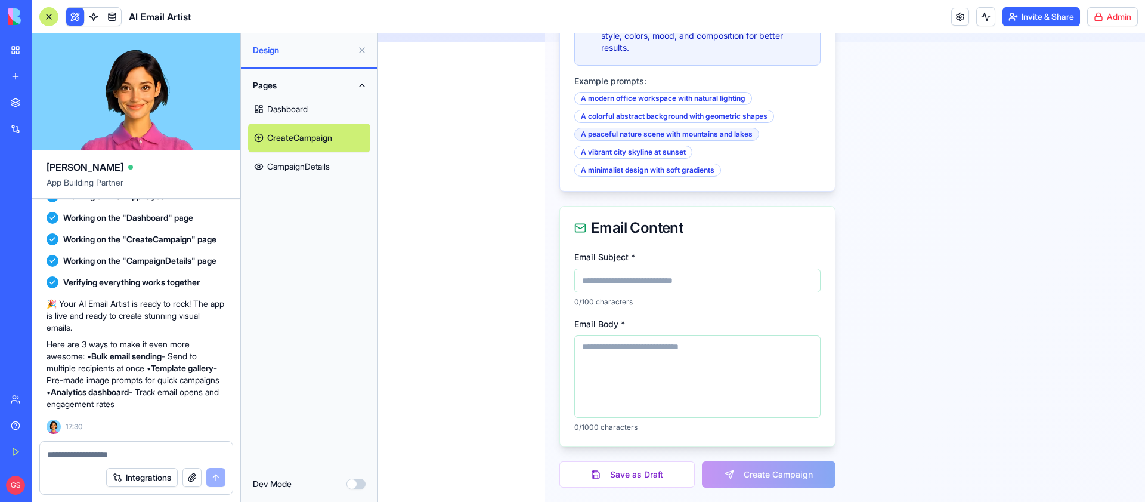
click at [655, 128] on div "A peaceful nature scene with mountains and lakes" at bounding box center [666, 134] width 185 height 13
type textarea "**********"
click at [664, 287] on input "Email Subject *" at bounding box center [697, 280] width 246 height 24
type input "********"
click at [670, 370] on textarea "Email Body *" at bounding box center [697, 376] width 246 height 82
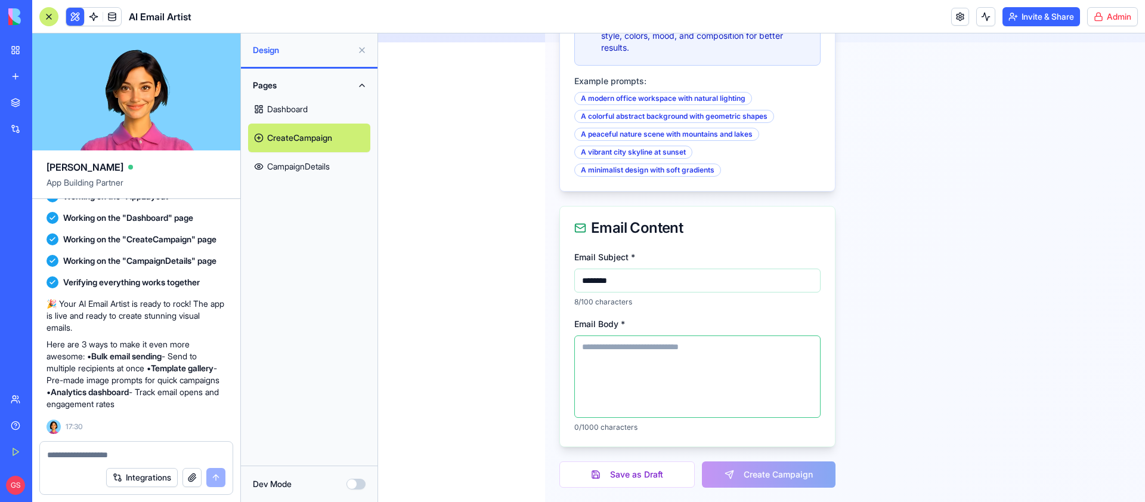
type textarea "*"
type textarea "*******"
click at [768, 468] on button "Create Campaign" at bounding box center [769, 474] width 134 height 26
click at [749, 471] on button "Create Campaign" at bounding box center [769, 474] width 134 height 26
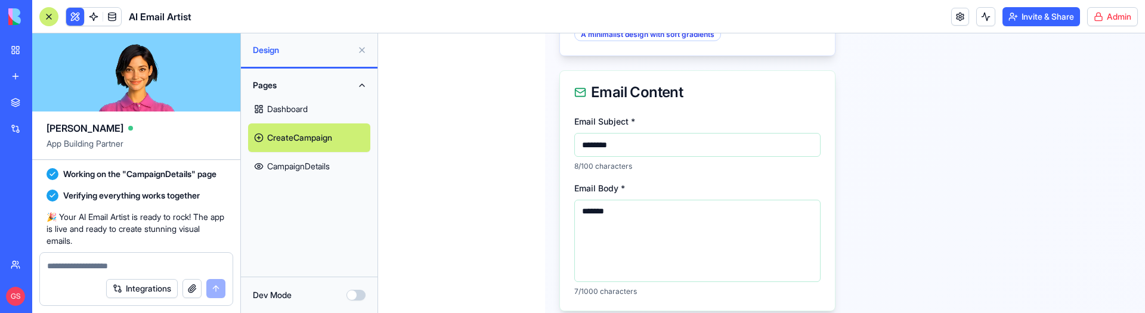
scroll to position [648, 0]
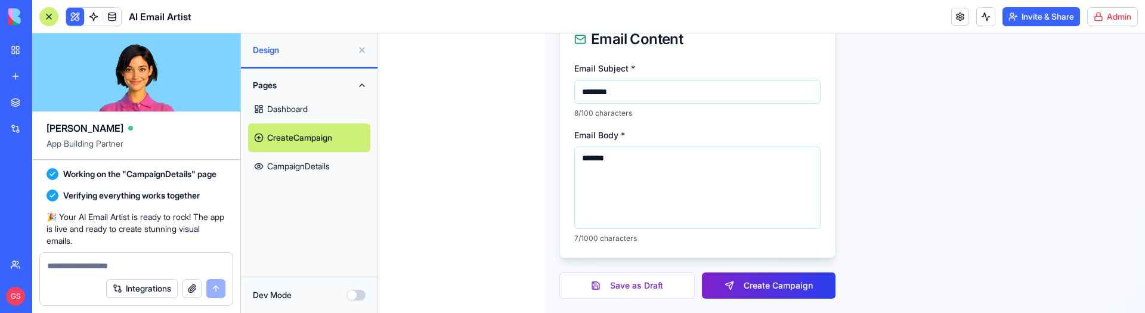
click at [779, 285] on button "Create Campaign" at bounding box center [769, 286] width 134 height 26
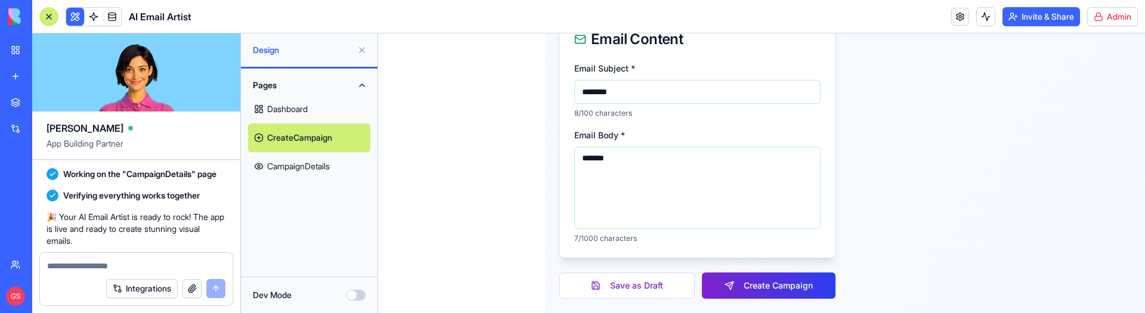
click at [779, 285] on button "Create Campaign" at bounding box center [769, 286] width 134 height 26
click at [738, 288] on button "Create Campaign" at bounding box center [769, 286] width 134 height 26
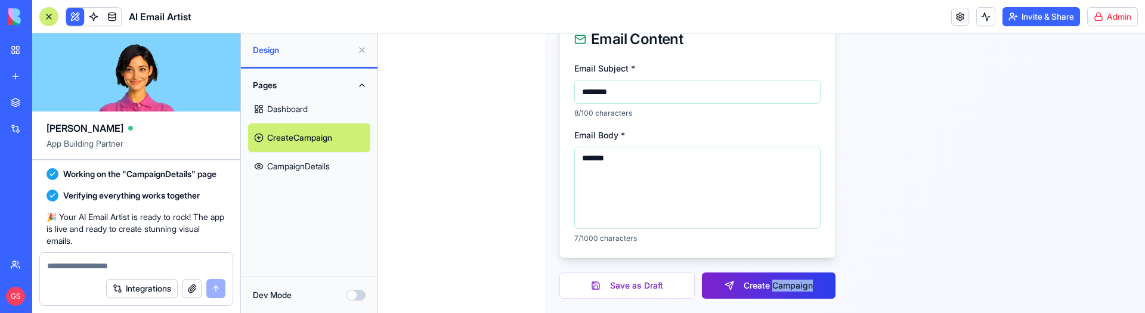
click at [738, 288] on button "Create Campaign" at bounding box center [769, 286] width 134 height 26
click at [607, 294] on button "Save as Draft" at bounding box center [627, 286] width 135 height 26
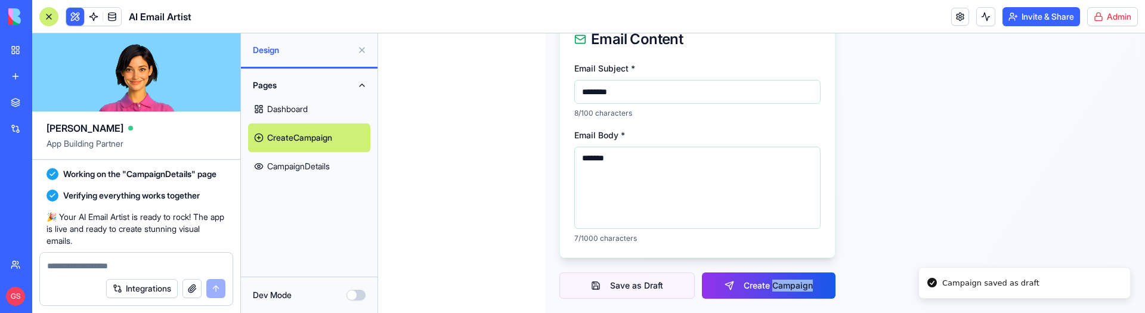
scroll to position [460, 0]
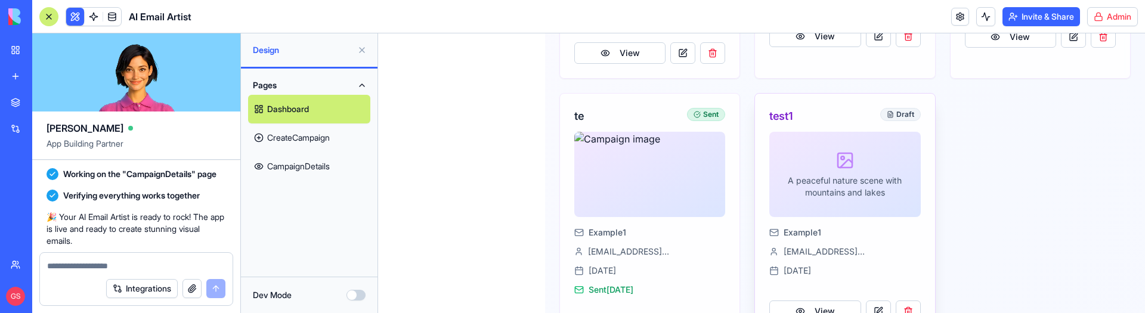
scroll to position [407, 0]
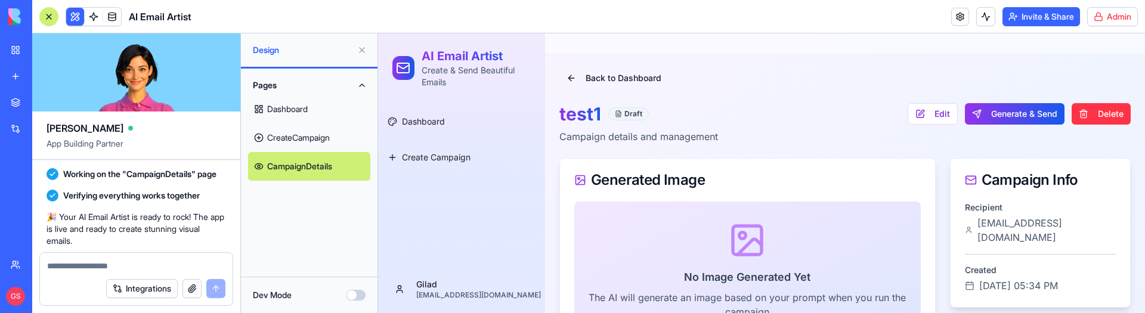
scroll to position [5, 0]
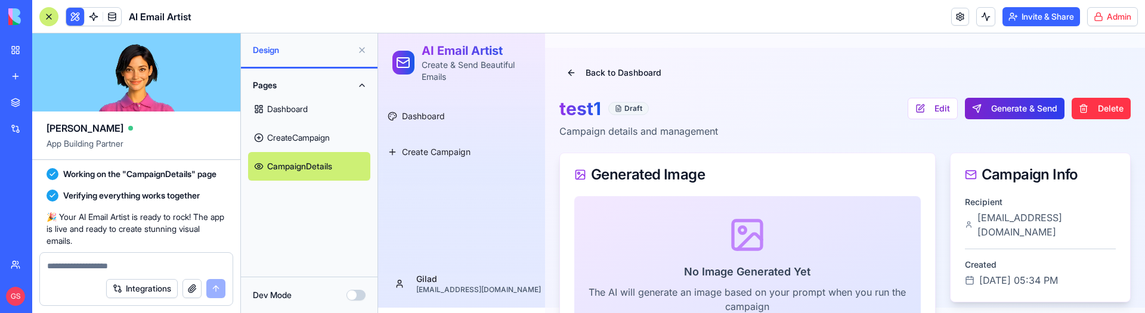
click at [1010, 105] on button "Generate & Send" at bounding box center [1015, 108] width 100 height 21
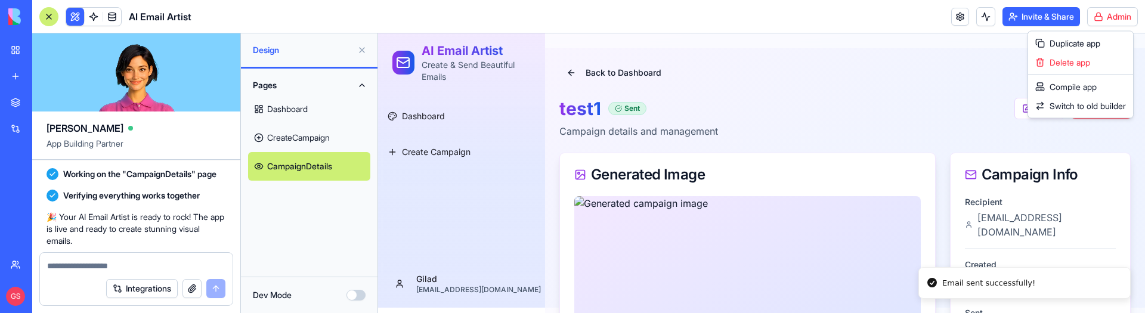
click at [1114, 11] on html "BETA My Workspace New app Marketplace Integrations Recent New App New App New A…" at bounding box center [572, 156] width 1145 height 313
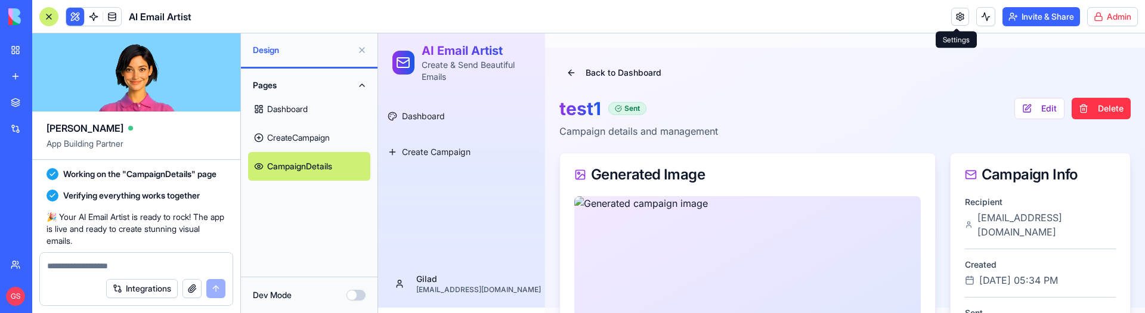
click at [954, 13] on link at bounding box center [960, 17] width 18 height 18
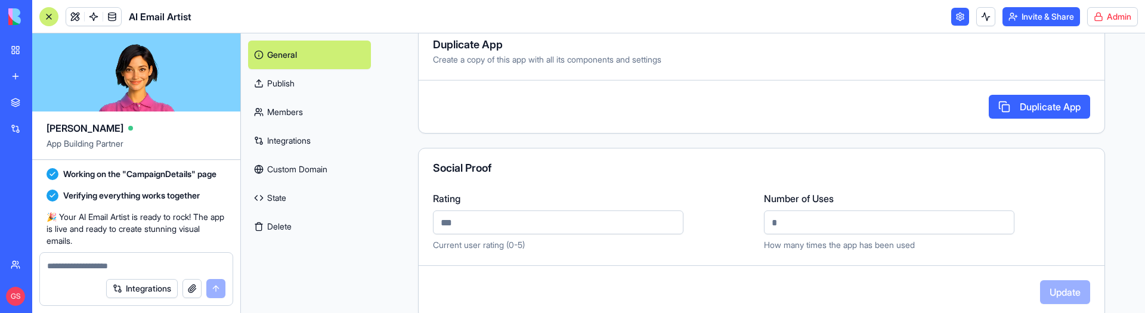
scroll to position [578, 0]
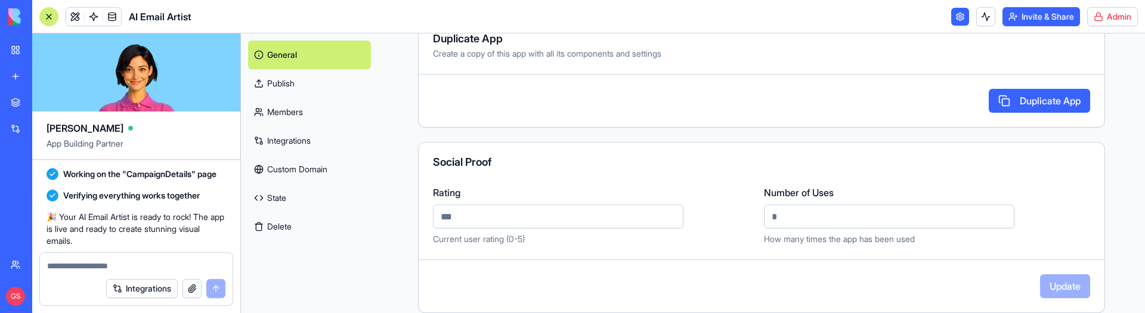
click at [298, 171] on link "Custom Domain" at bounding box center [309, 169] width 123 height 29
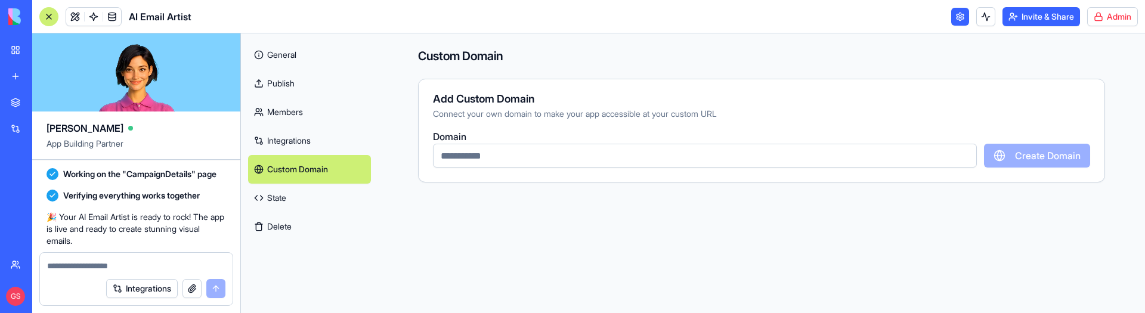
click at [311, 132] on link "Integrations" at bounding box center [309, 140] width 123 height 29
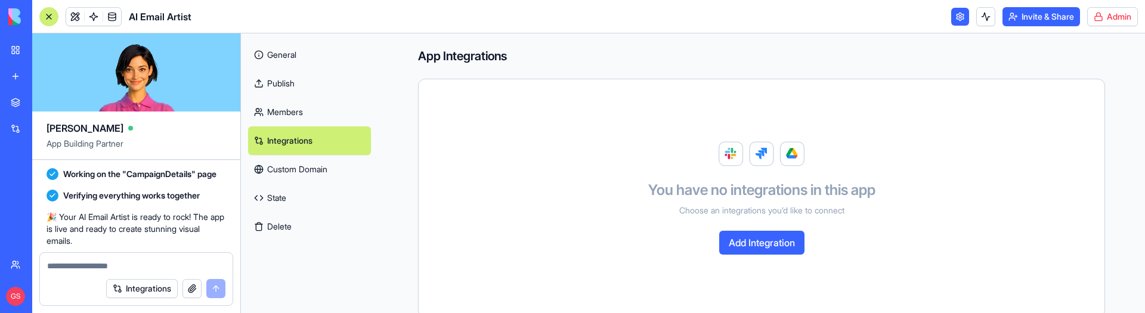
click at [77, 11] on link at bounding box center [75, 17] width 18 height 18
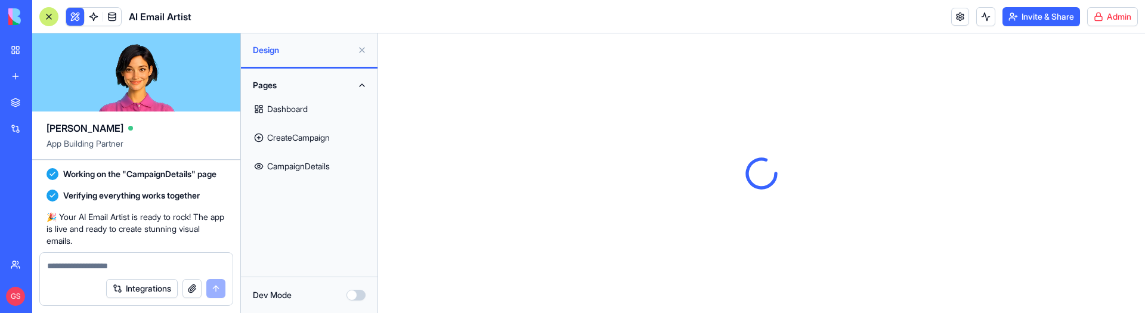
click at [303, 107] on link "Dashboard" at bounding box center [309, 109] width 122 height 29
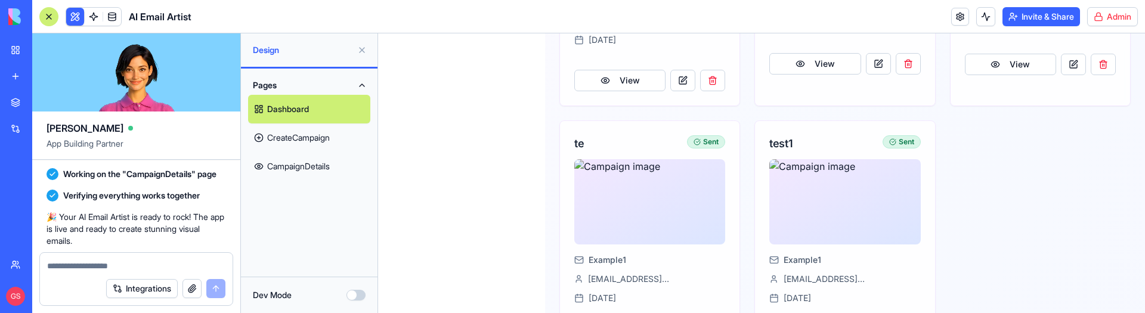
scroll to position [394, 0]
click at [808, 177] on img at bounding box center [845, 199] width 151 height 85
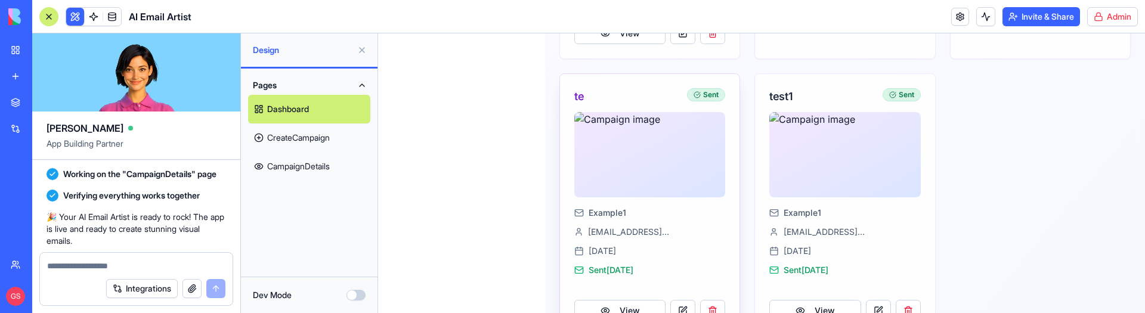
scroll to position [460, 0]
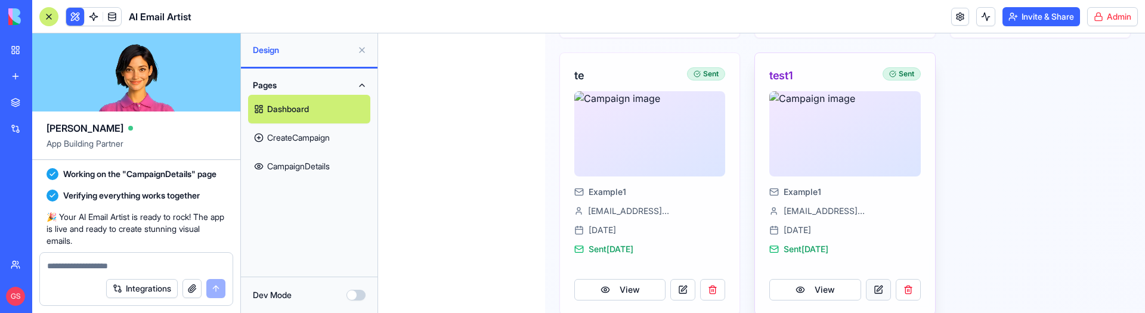
click at [883, 279] on link at bounding box center [878, 289] width 25 height 21
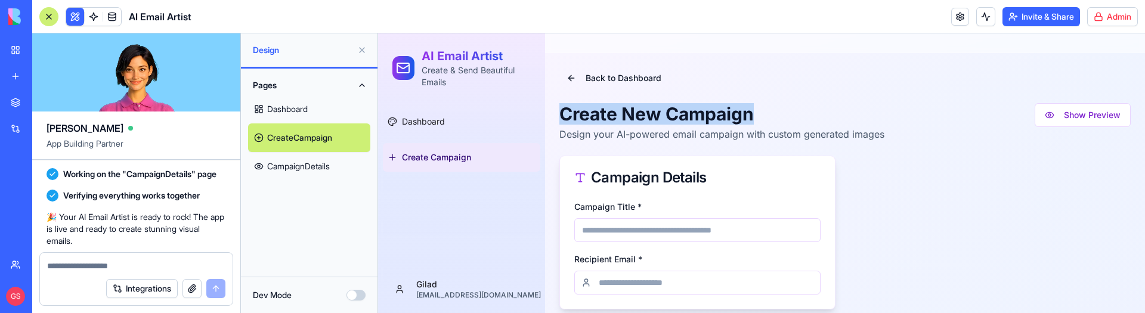
drag, startPoint x: 563, startPoint y: 117, endPoint x: 820, endPoint y: 115, distance: 256.5
click at [820, 115] on h1 "Create New Campaign" at bounding box center [722, 113] width 325 height 21
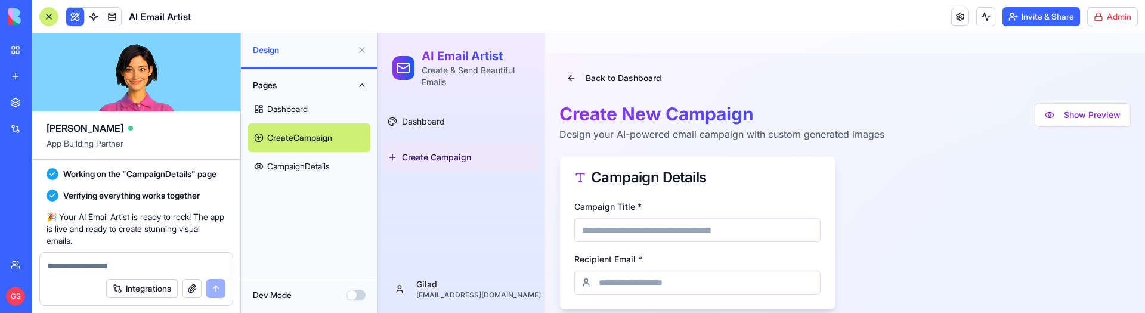
click at [743, 134] on p "Design your AI-powered email campaign with custom generated images" at bounding box center [722, 134] width 325 height 14
click at [690, 132] on p "Design your AI-powered email campaign with custom generated images" at bounding box center [722, 134] width 325 height 14
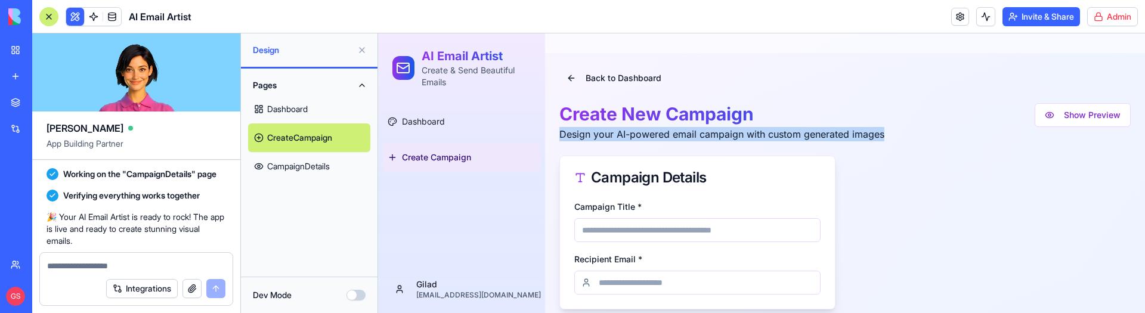
click at [690, 132] on p "Design your AI-powered email campaign with custom generated images" at bounding box center [722, 134] width 325 height 14
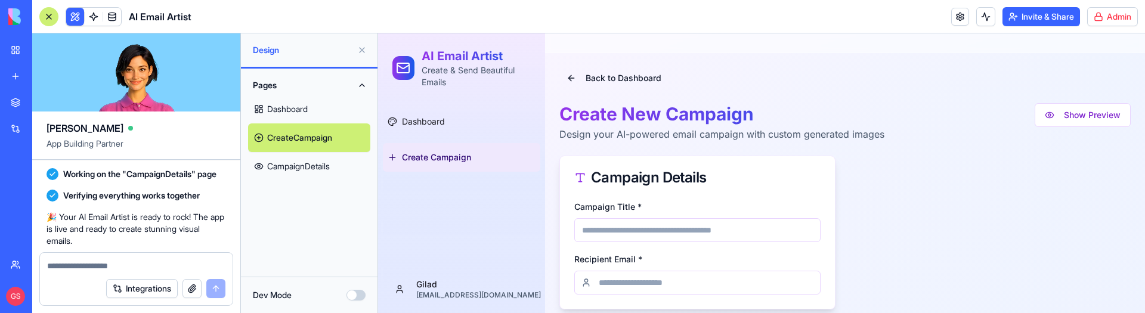
click at [729, 137] on p "Design your AI-powered email campaign with custom generated images" at bounding box center [722, 134] width 325 height 14
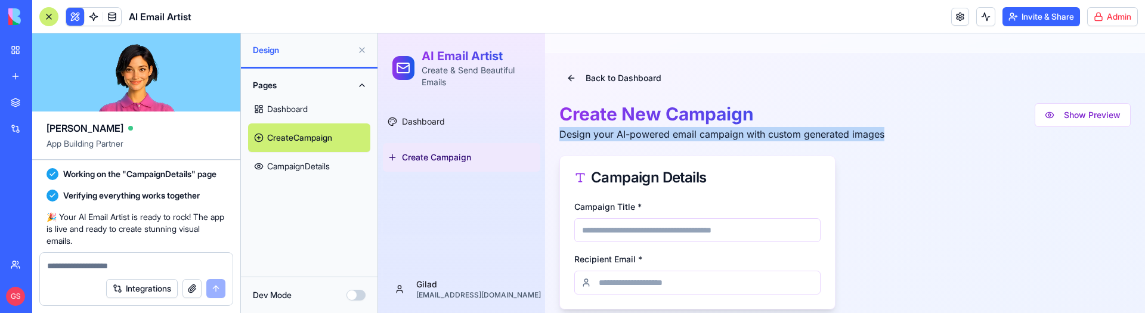
click at [729, 137] on p "Design your AI-powered email campaign with custom generated images" at bounding box center [722, 134] width 325 height 14
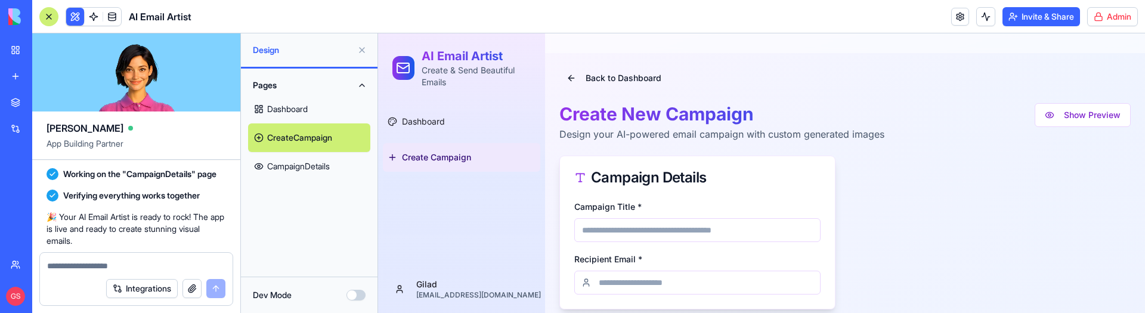
click at [586, 180] on div "Campaign Details" at bounding box center [697, 178] width 246 height 14
click at [737, 172] on div "Campaign Details" at bounding box center [697, 178] width 246 height 14
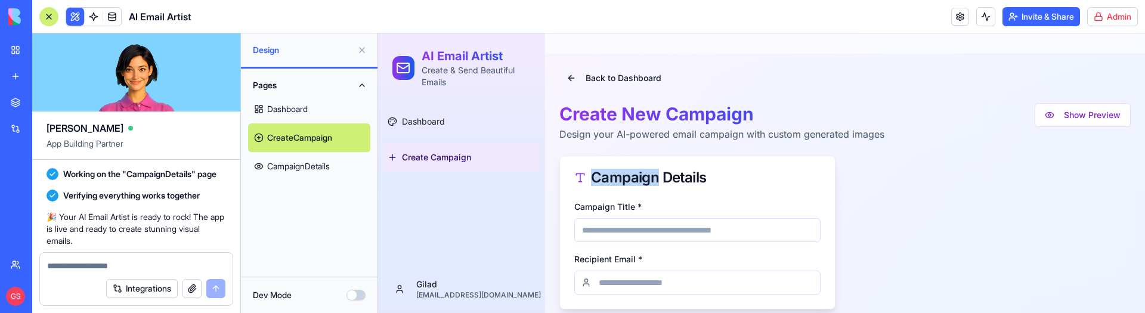
click at [737, 172] on div "Campaign Details" at bounding box center [697, 178] width 246 height 14
click at [567, 174] on div "Campaign Details" at bounding box center [697, 177] width 275 height 43
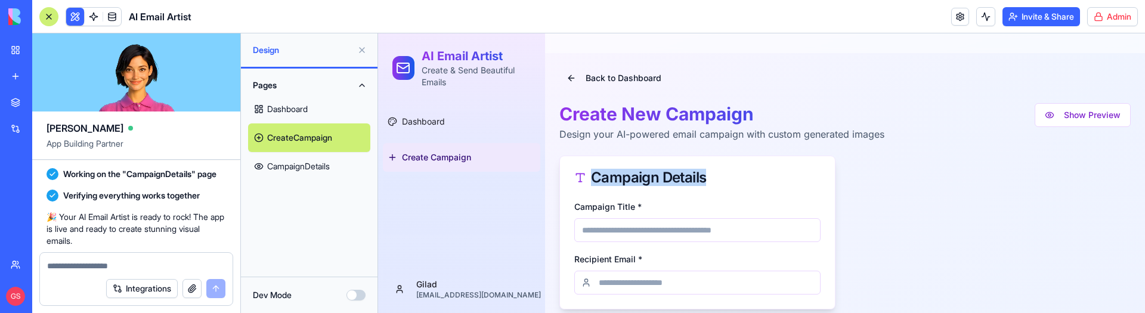
click at [567, 174] on div "Campaign Details" at bounding box center [697, 177] width 275 height 43
click at [579, 202] on label "Campaign Title *" at bounding box center [607, 207] width 67 height 10
click at [579, 218] on input "Campaign Title *" at bounding box center [697, 230] width 246 height 24
click at [579, 202] on label "Campaign Title *" at bounding box center [607, 207] width 67 height 10
click at [579, 218] on input "Campaign Title *" at bounding box center [697, 230] width 246 height 24
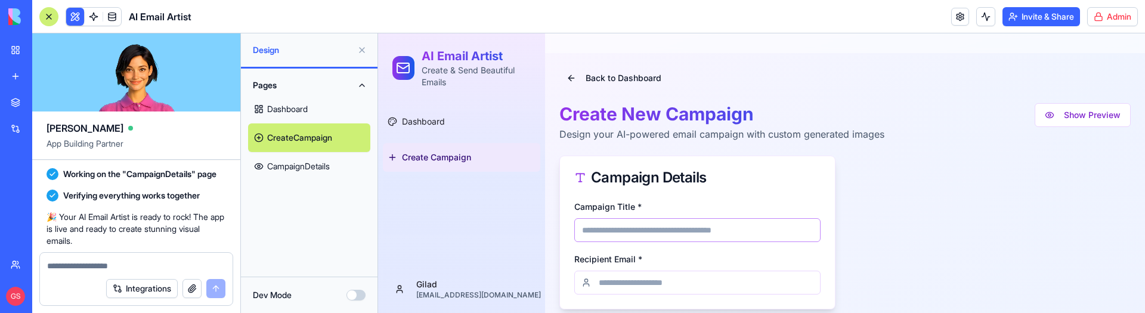
click at [579, 202] on label "Campaign Title *" at bounding box center [607, 207] width 67 height 10
click at [579, 218] on input "Campaign Title *" at bounding box center [697, 230] width 246 height 24
click at [567, 258] on div "Campaign Title * Recipient Email *" at bounding box center [697, 254] width 275 height 110
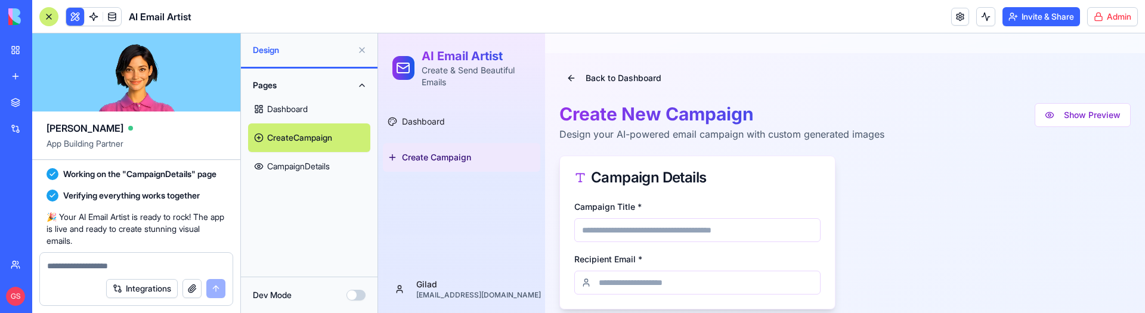
click at [573, 200] on div "Campaign Title * Recipient Email *" at bounding box center [697, 254] width 275 height 110
click at [1101, 112] on button "Show Preview" at bounding box center [1083, 115] width 96 height 24
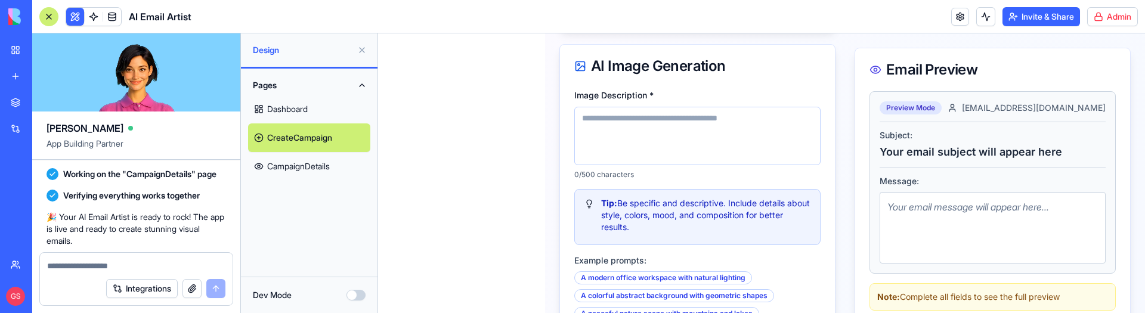
scroll to position [281, 0]
click at [947, 217] on div "Your email message will appear here..." at bounding box center [993, 228] width 226 height 72
click at [1074, 43] on div "Email Preview Preview Mode recipient@example.com Subject: Your email subject wi…" at bounding box center [993, 270] width 276 height 791
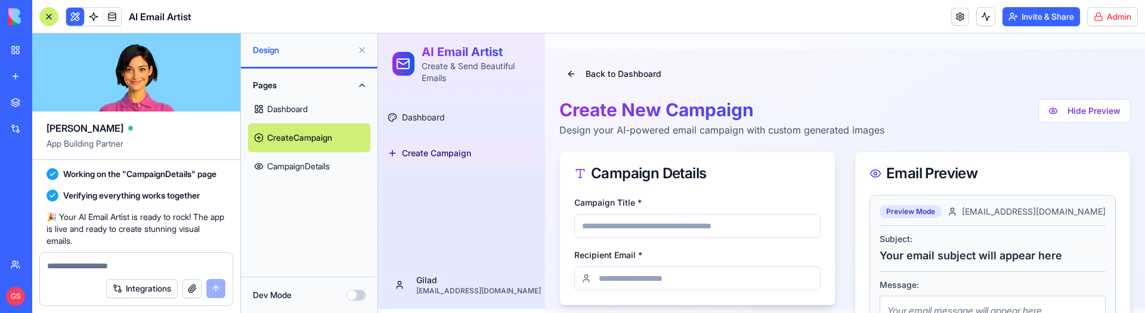
scroll to position [0, 0]
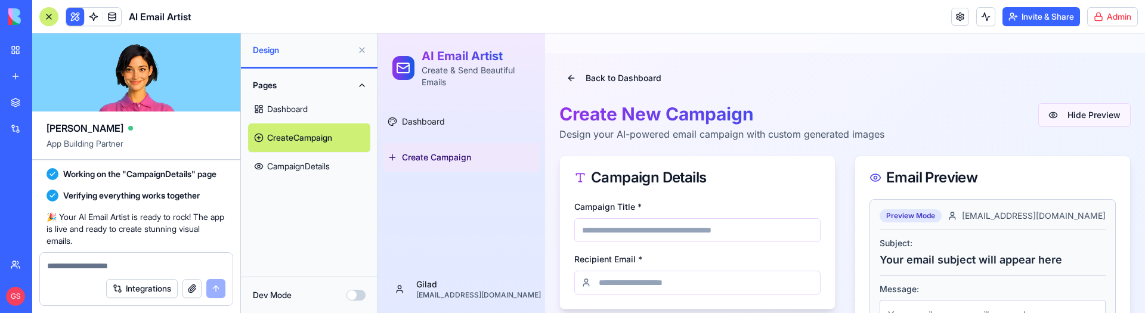
click at [1080, 117] on button "Hide Preview" at bounding box center [1085, 115] width 92 height 24
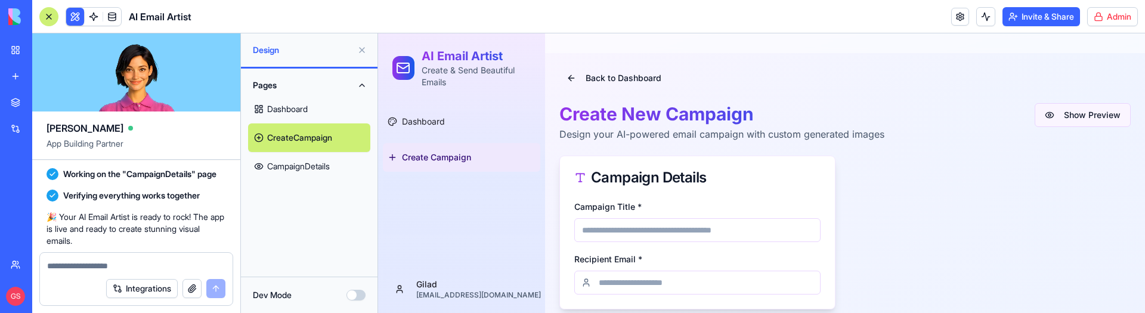
click at [1080, 117] on button "Show Preview" at bounding box center [1083, 115] width 96 height 24
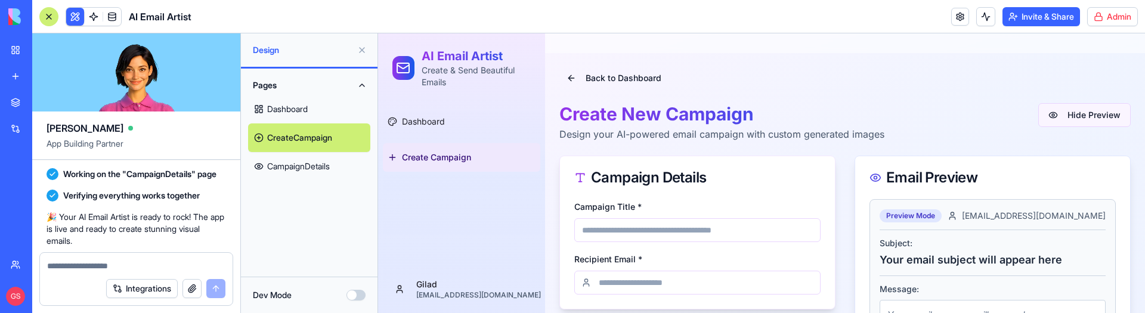
click at [1080, 117] on button "Hide Preview" at bounding box center [1085, 115] width 92 height 24
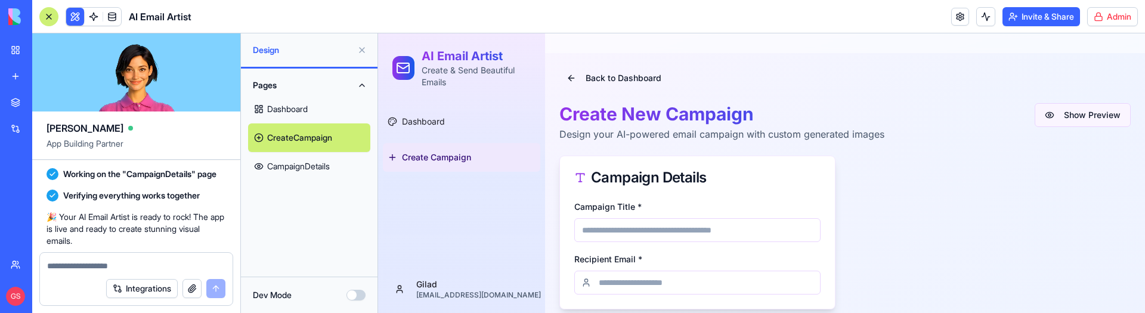
click at [1080, 117] on button "Show Preview" at bounding box center [1083, 115] width 96 height 24
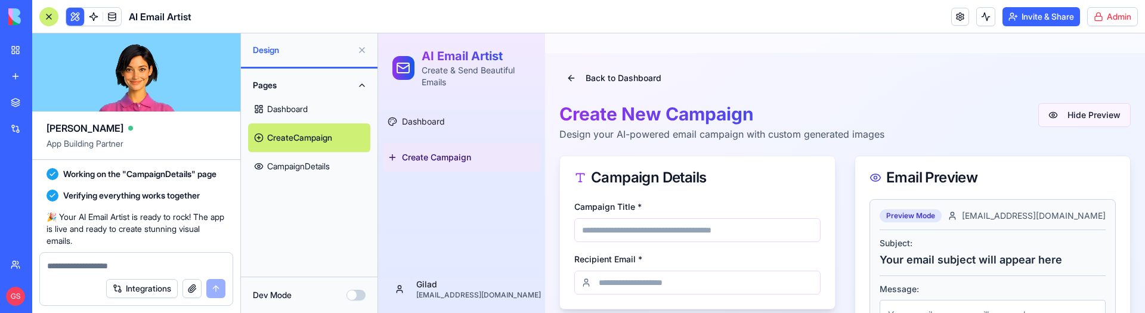
click at [1080, 117] on button "Hide Preview" at bounding box center [1085, 115] width 92 height 24
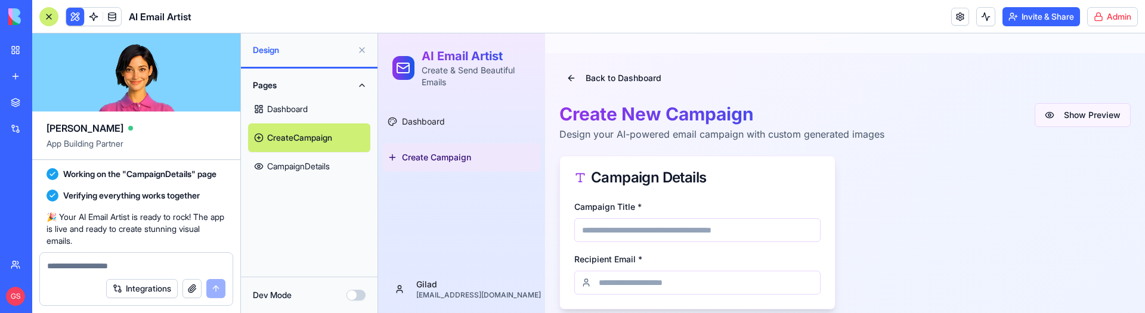
click at [1080, 117] on button "Show Preview" at bounding box center [1083, 115] width 96 height 24
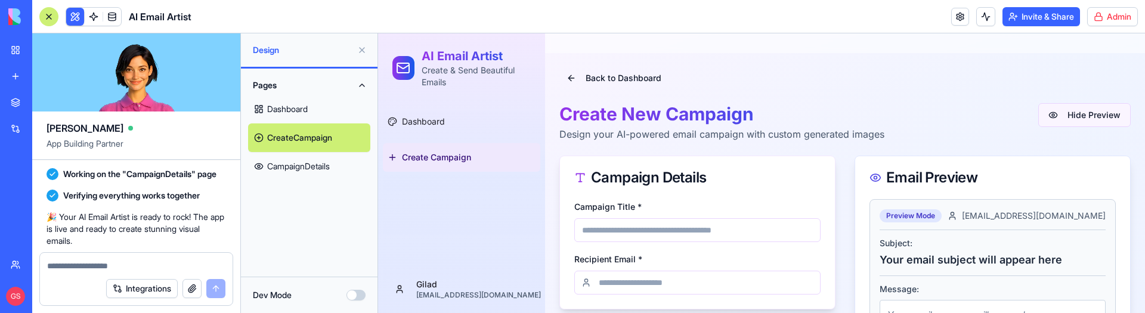
click at [1080, 117] on button "Hide Preview" at bounding box center [1085, 115] width 92 height 24
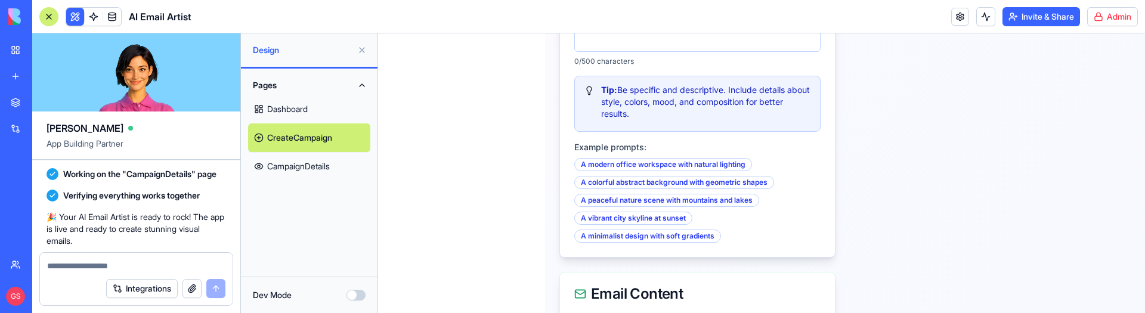
scroll to position [460, 0]
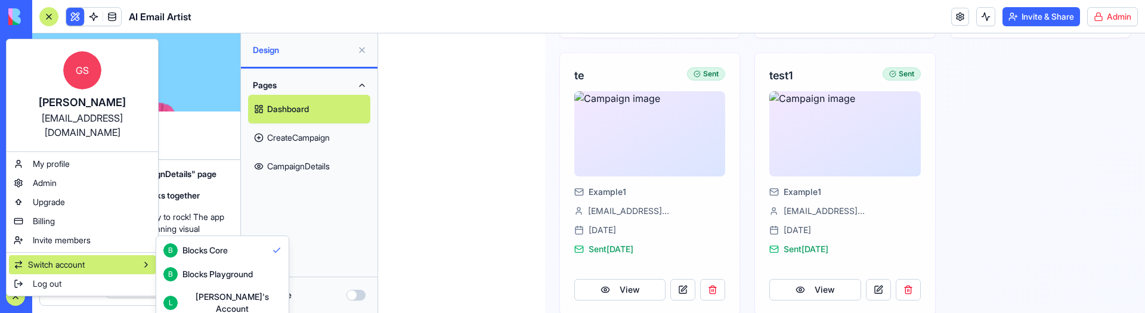
click at [239, 296] on div "Lior's Account" at bounding box center [232, 303] width 99 height 24
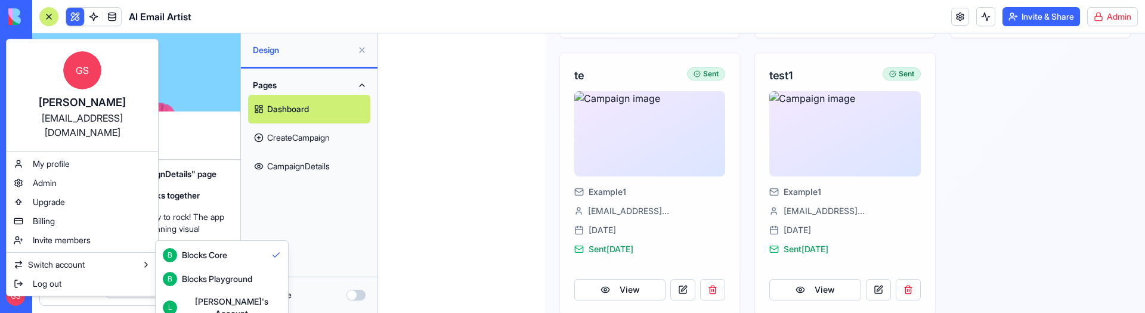
scroll to position [32, 0]
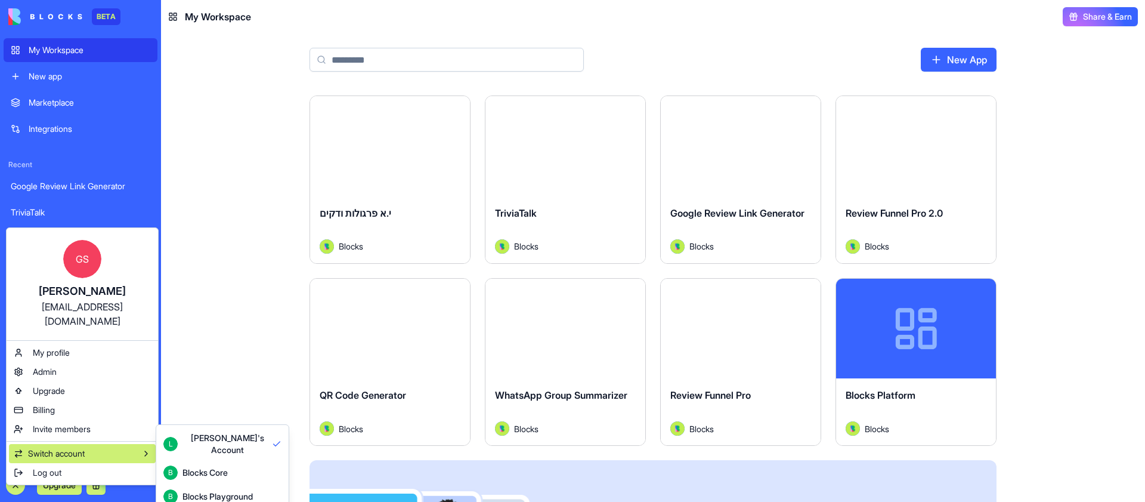
click at [205, 466] on div "Blocks Core" at bounding box center [205, 472] width 45 height 12
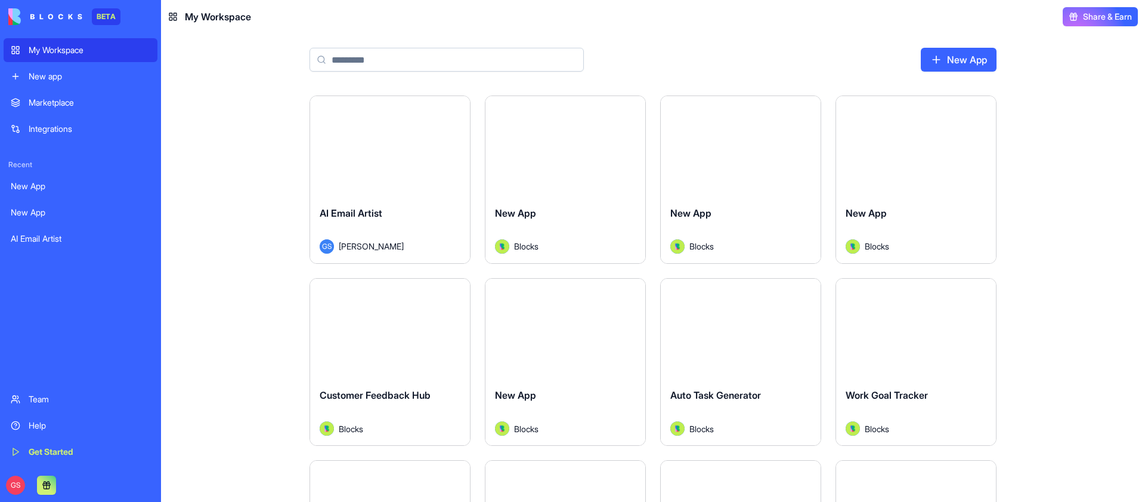
click at [11, 496] on div "GS" at bounding box center [81, 484] width 154 height 33
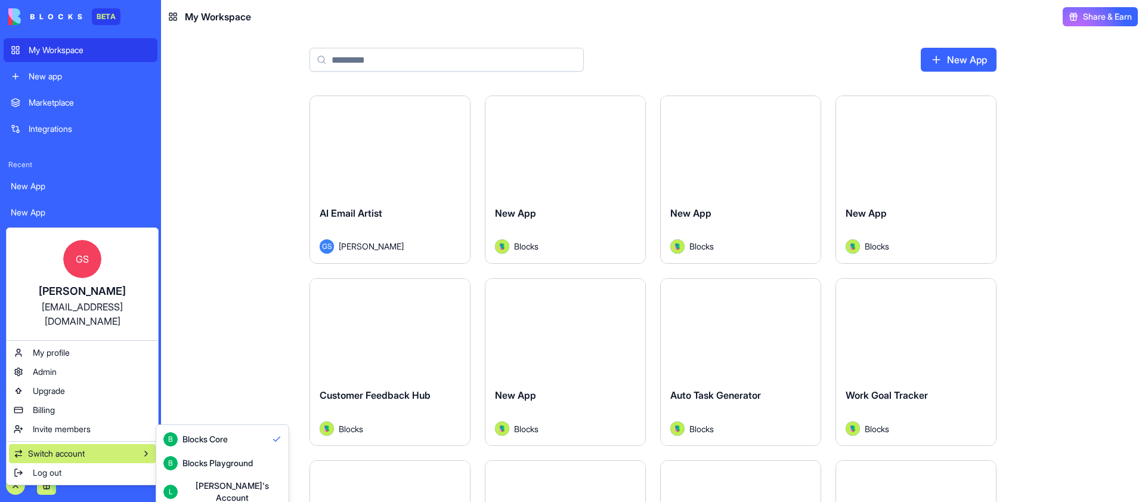
click at [250, 485] on div "L Lior's Account" at bounding box center [222, 492] width 118 height 24
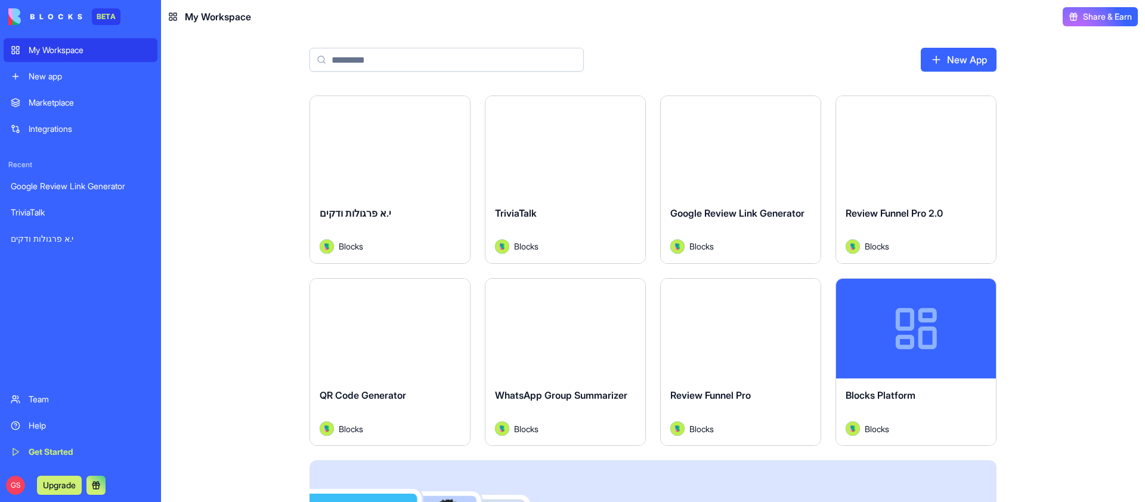
click at [255, 56] on main "New App Launch י.א פרגולות ודקים Blocks Launch TriviaTalk Blocks Launch Google …" at bounding box center [653, 267] width 984 height 468
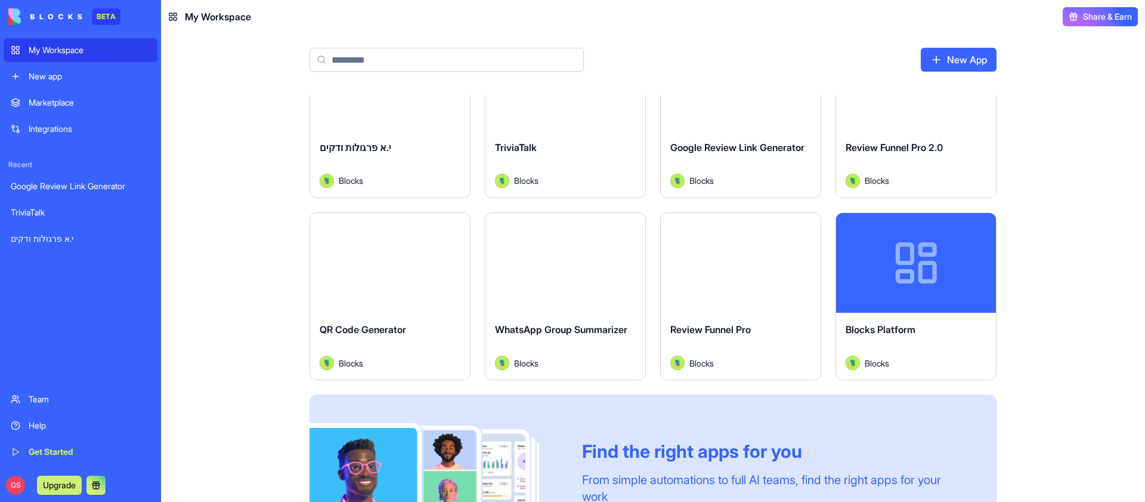
scroll to position [72, 0]
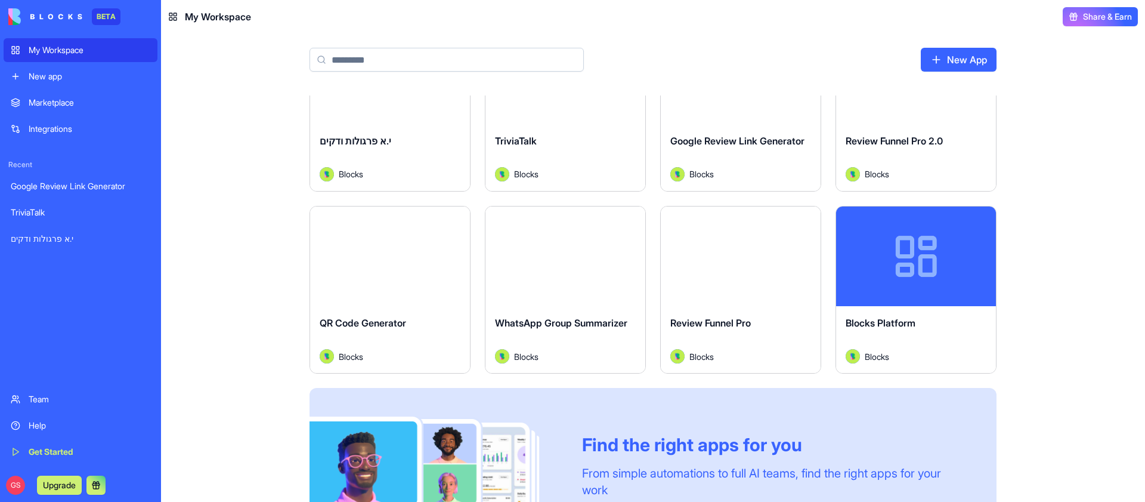
click at [746, 259] on button "Launch" at bounding box center [740, 256] width 89 height 24
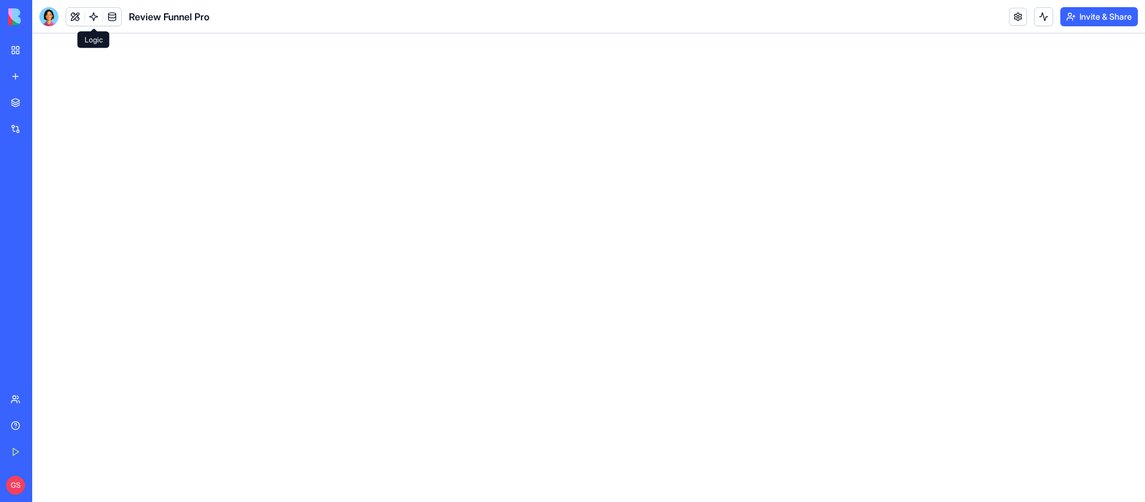
click at [91, 17] on link at bounding box center [94, 17] width 18 height 18
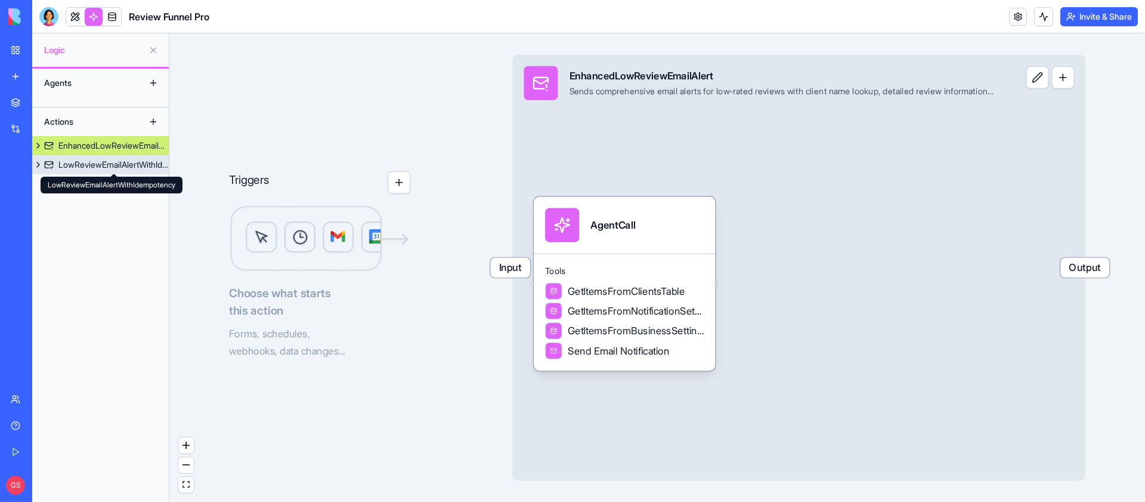
click at [109, 160] on div "LowReviewEmailAlertWithIdempotency" at bounding box center [113, 165] width 110 height 12
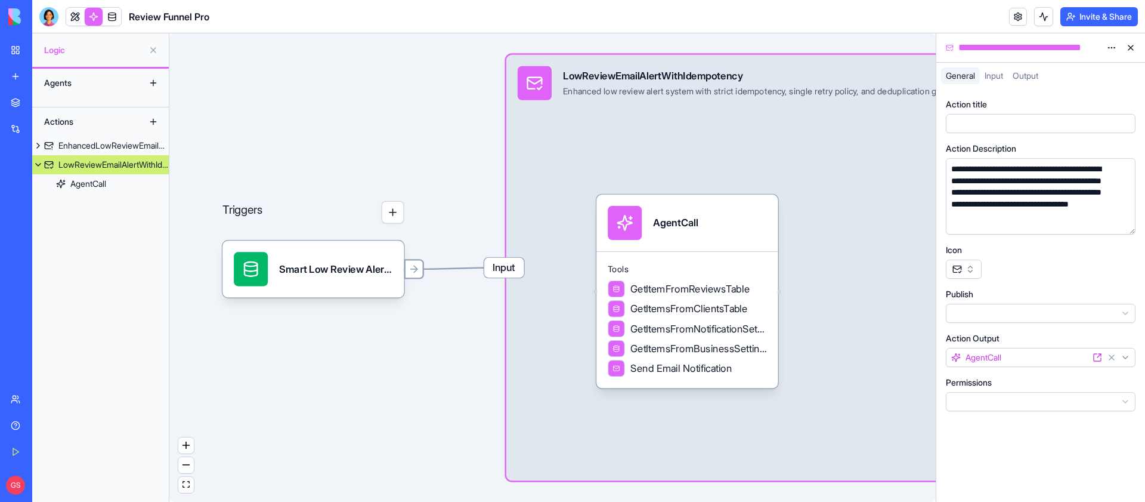
click at [412, 273] on icon at bounding box center [414, 268] width 11 height 11
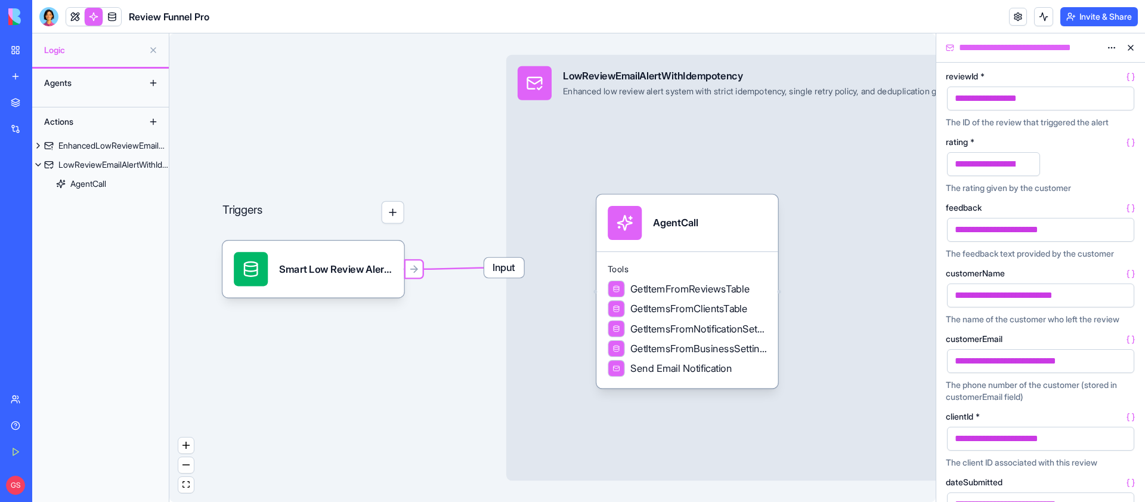
scroll to position [54, 0]
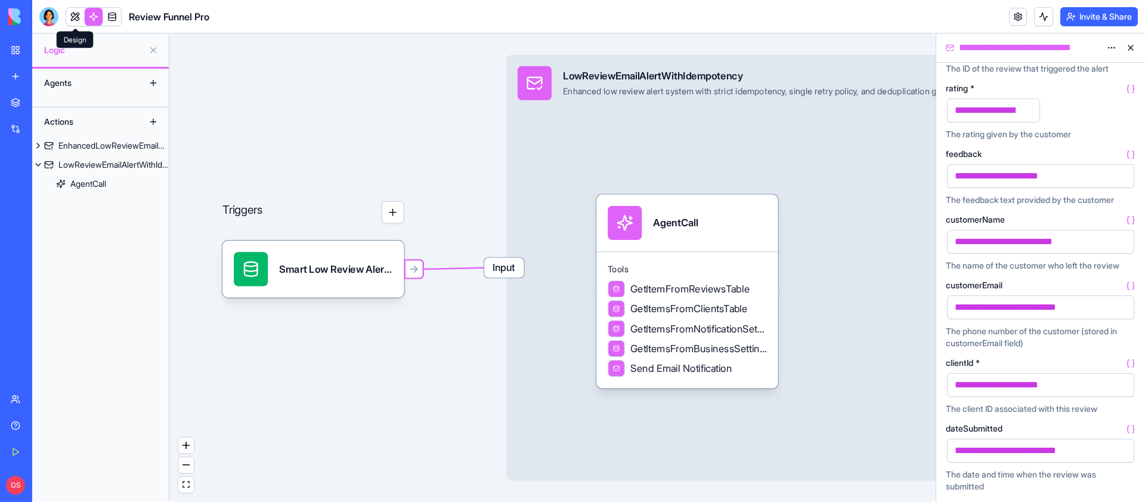
click at [78, 13] on link at bounding box center [75, 17] width 18 height 18
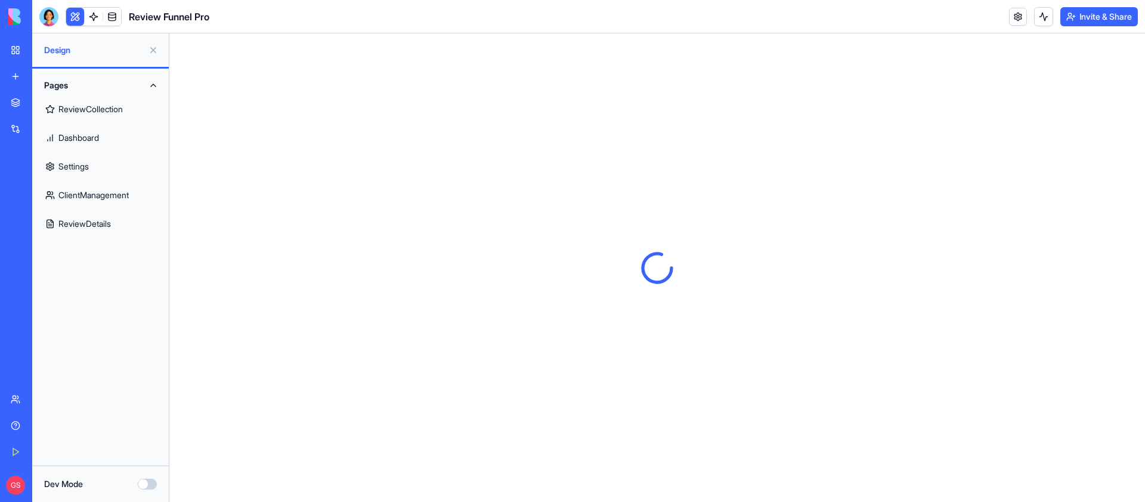
click at [83, 199] on link "ClientManagement" at bounding box center [100, 195] width 122 height 29
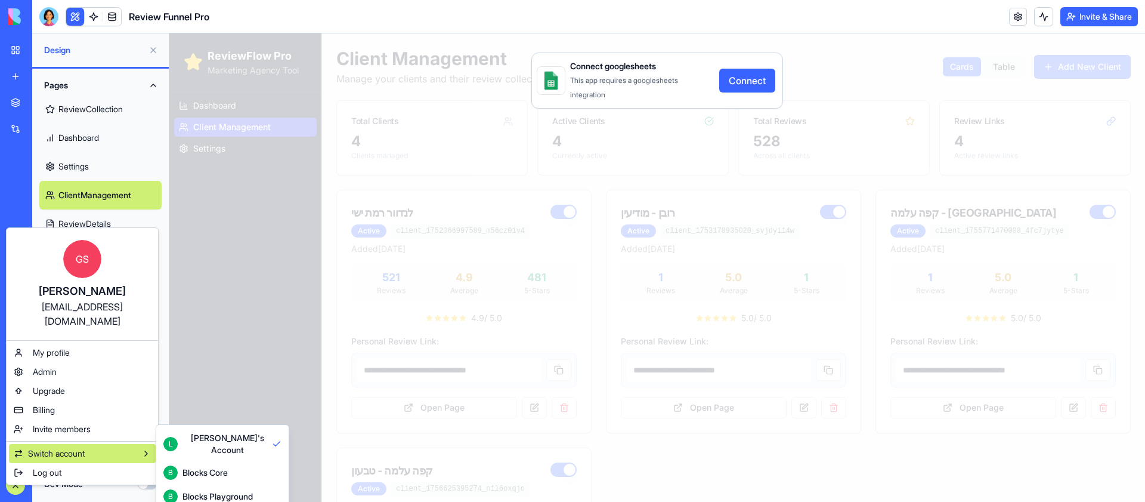
click at [238, 466] on div "B Blocks Core" at bounding box center [222, 472] width 118 height 14
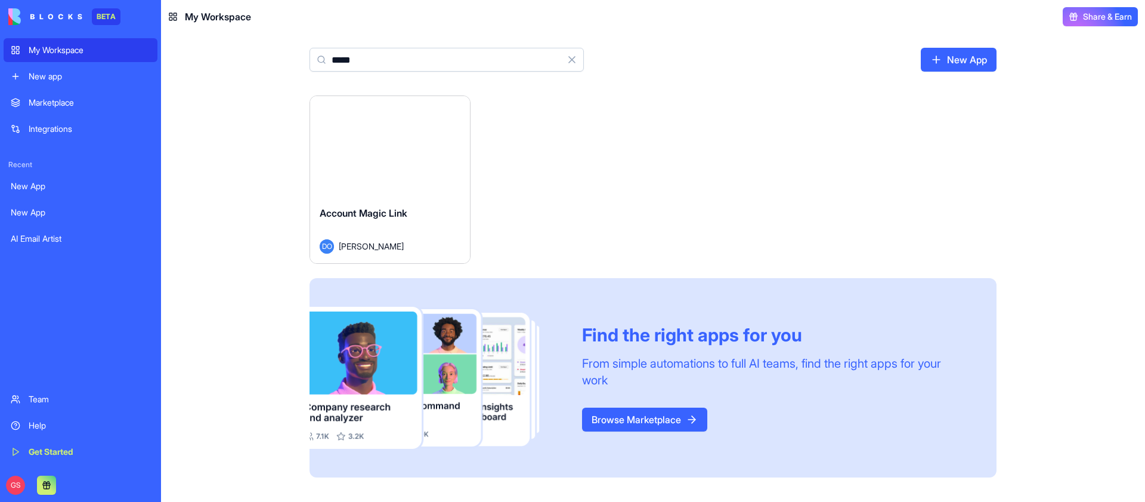
type input "*****"
click at [391, 148] on button "Launch" at bounding box center [389, 146] width 89 height 24
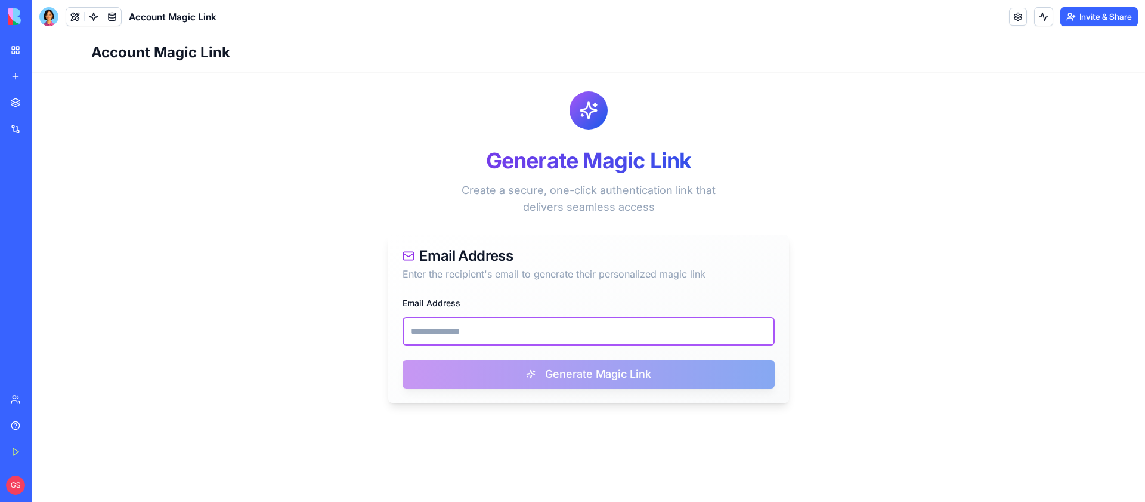
click at [475, 327] on input "Email Address" at bounding box center [589, 331] width 372 height 29
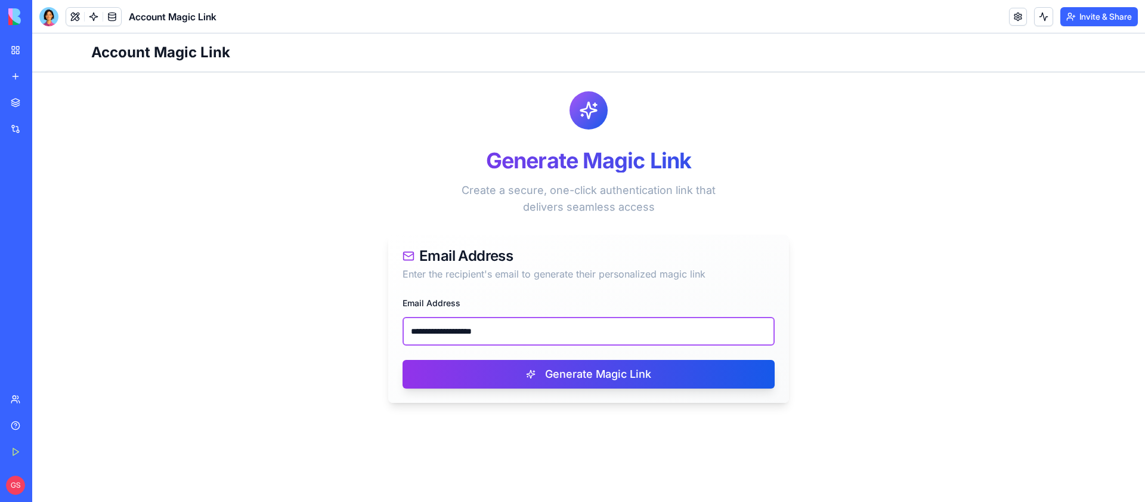
type input "**********"
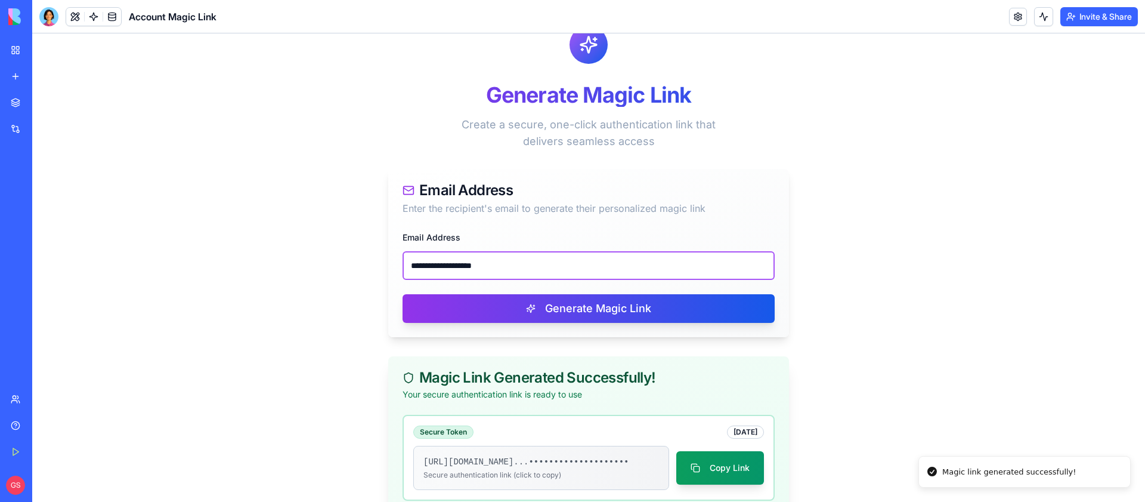
scroll to position [152, 0]
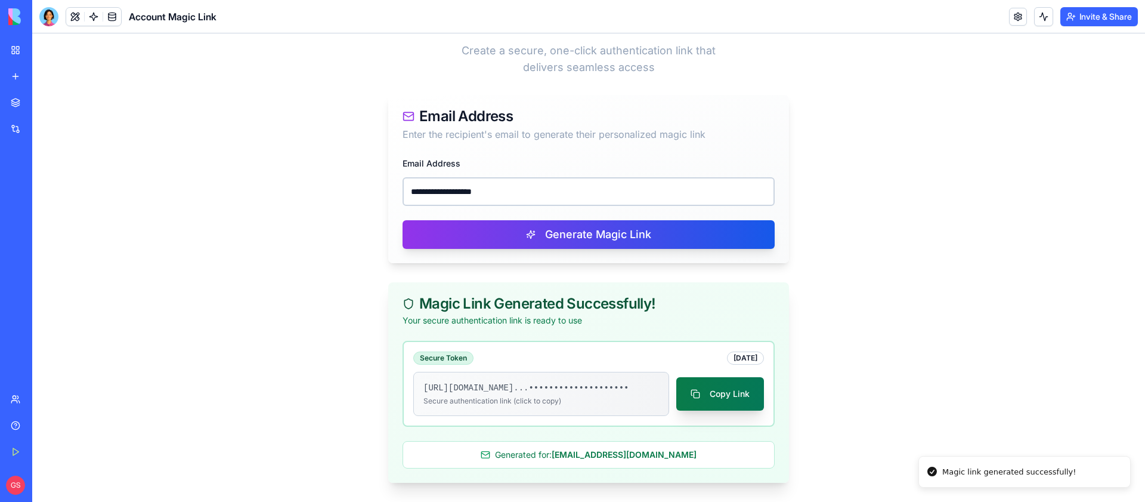
click at [719, 386] on button "Copy Link" at bounding box center [720, 393] width 88 height 33
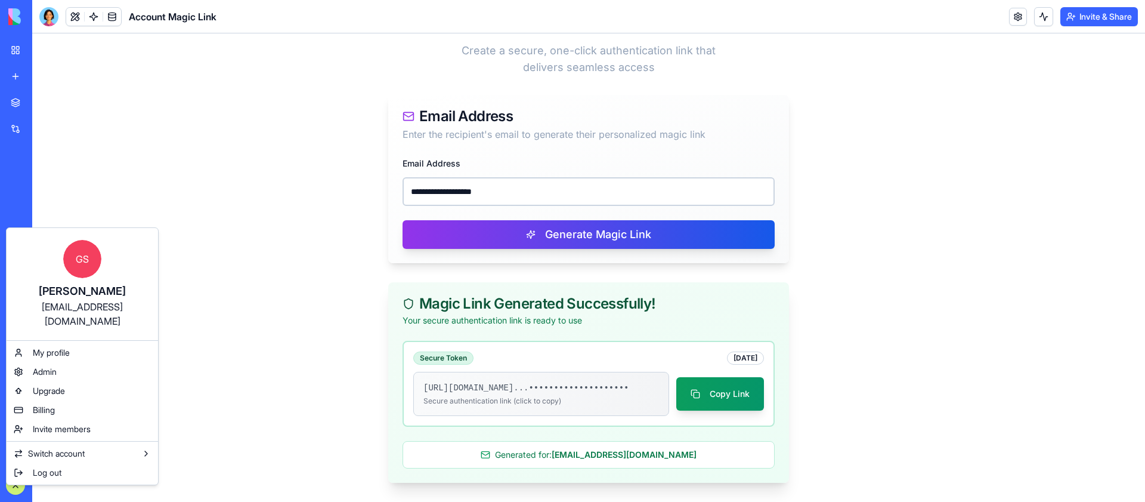
click at [16, 486] on html "BETA My Workspace New app Marketplace Integrations Recent New App New App AI Em…" at bounding box center [572, 251] width 1145 height 502
